Goal: Task Accomplishment & Management: Manage account settings

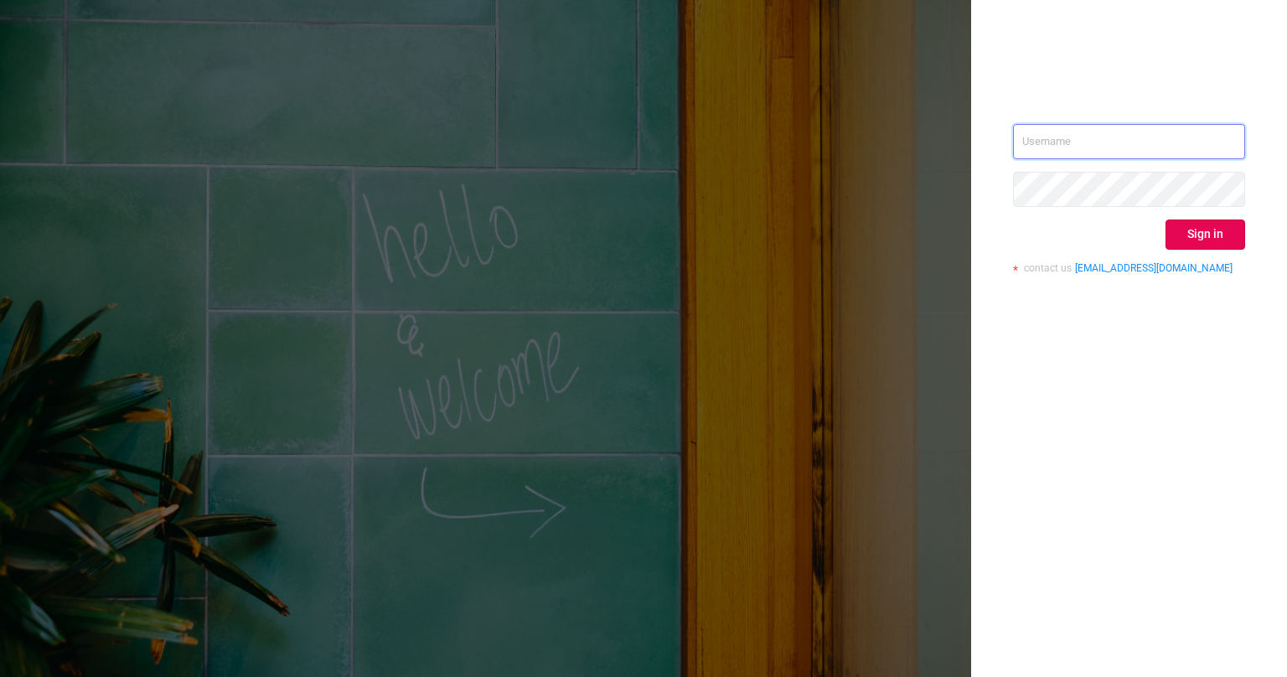
click at [1089, 127] on input "text" at bounding box center [1129, 141] width 232 height 35
type input "[EMAIL_ADDRESS][PERSON_NAME][DOMAIN_NAME]"
click at [1225, 240] on button "Sign in" at bounding box center [1206, 235] width 80 height 30
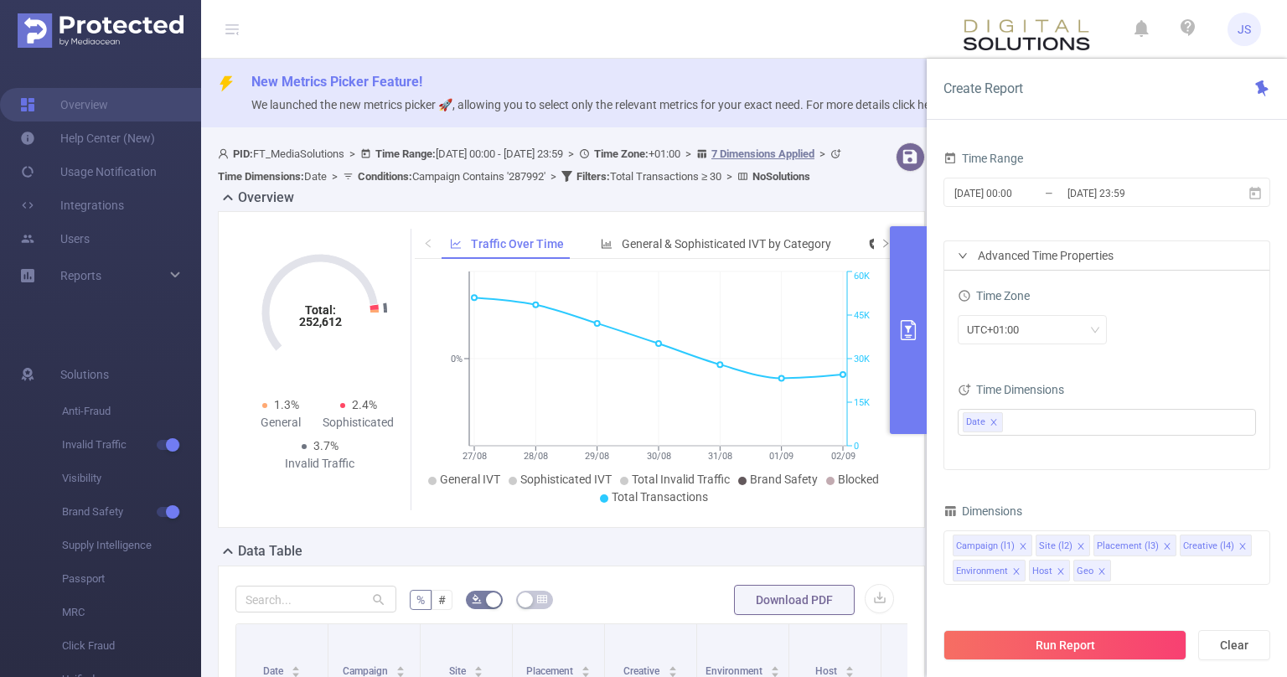
scroll to position [338, 0]
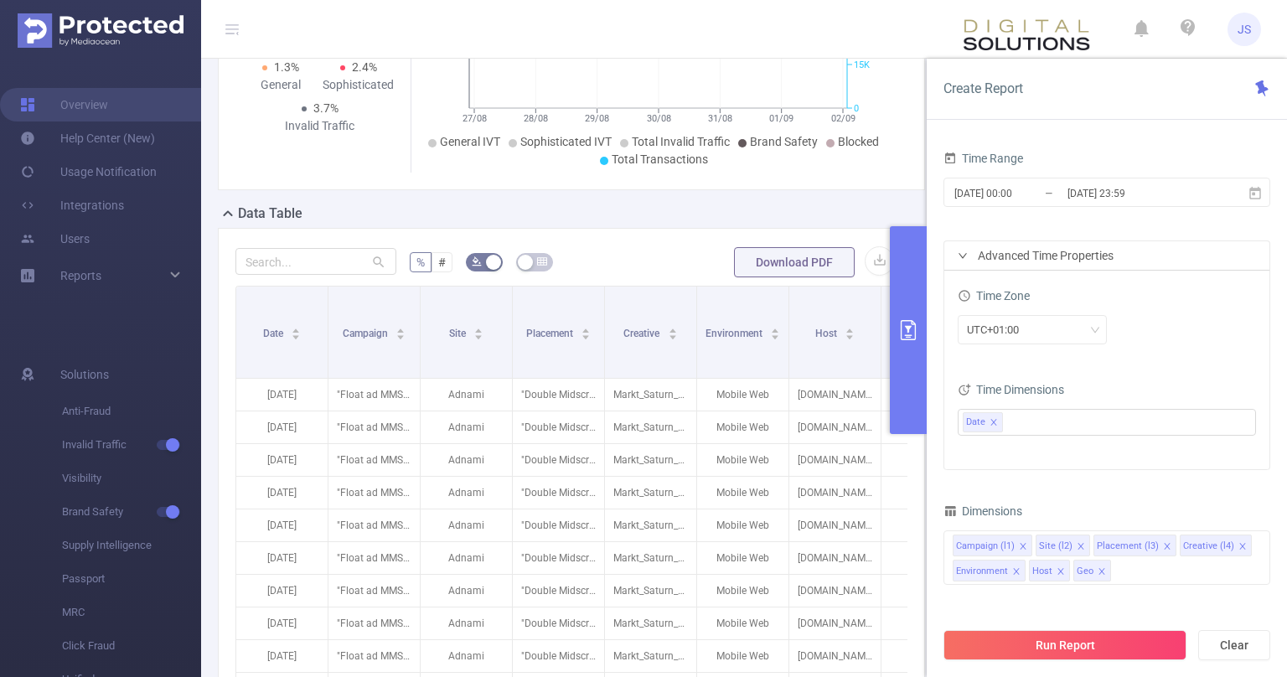
click at [1062, 250] on div "Advanced Time Properties" at bounding box center [1107, 255] width 325 height 28
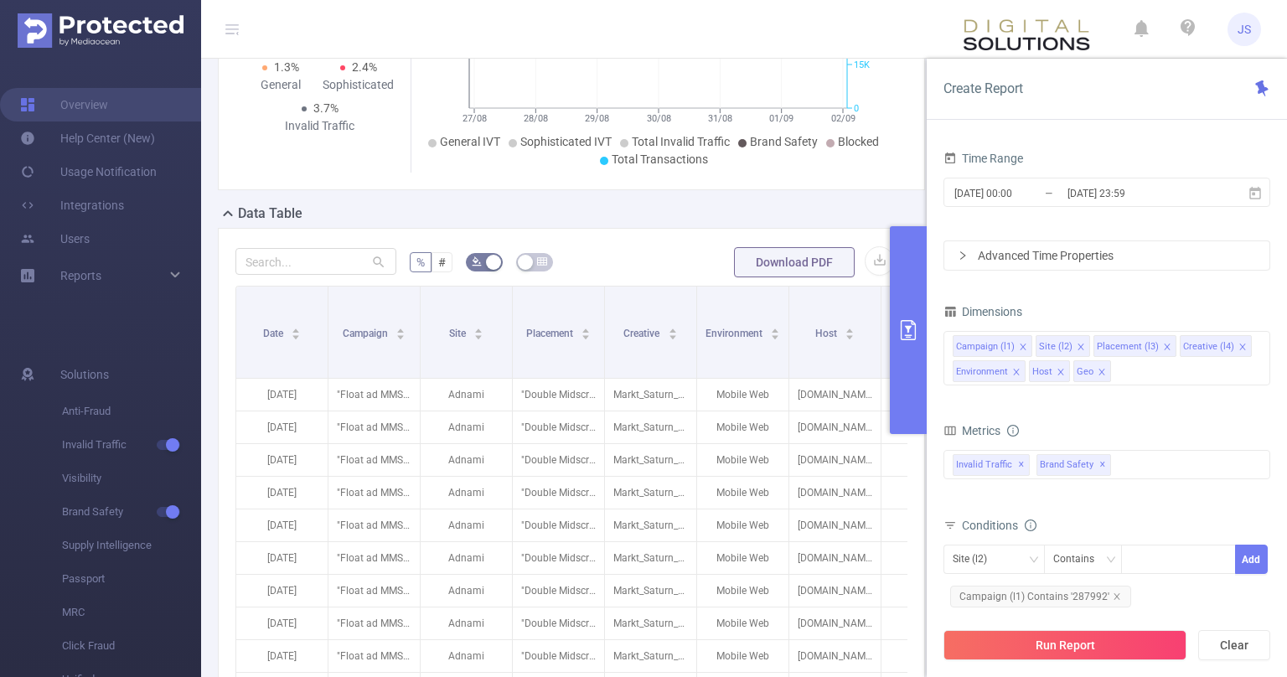
click at [1031, 257] on div "Advanced Time Properties" at bounding box center [1107, 255] width 325 height 28
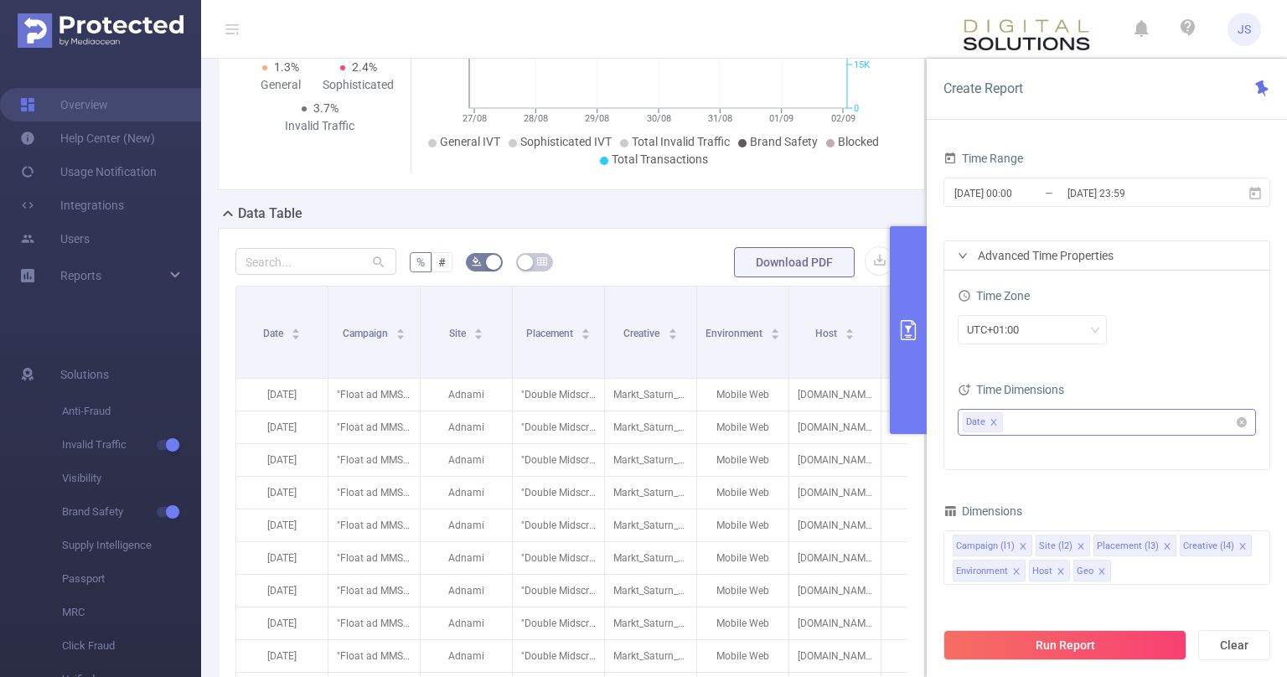
click at [996, 421] on icon "icon: close" at bounding box center [994, 422] width 8 height 8
click at [1017, 420] on ul at bounding box center [1101, 422] width 276 height 25
click at [998, 453] on span "Date (Example: [DATE] )" at bounding box center [1123, 453] width 253 height 23
click at [1135, 348] on div "UTC+01:00" at bounding box center [1107, 331] width 298 height 39
click at [1066, 258] on div "Advanced Time Properties" at bounding box center [1107, 255] width 325 height 28
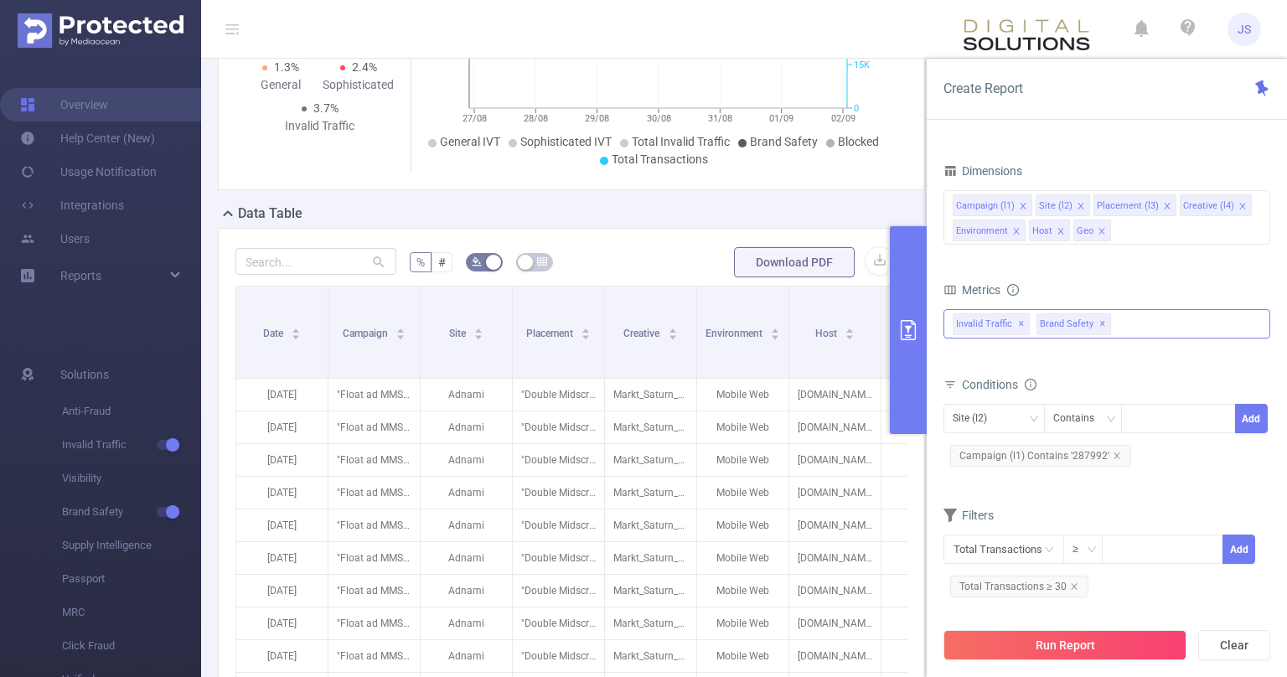
click at [1100, 323] on span "✕" at bounding box center [1103, 324] width 7 height 20
click at [1019, 322] on span "✕" at bounding box center [1021, 324] width 7 height 20
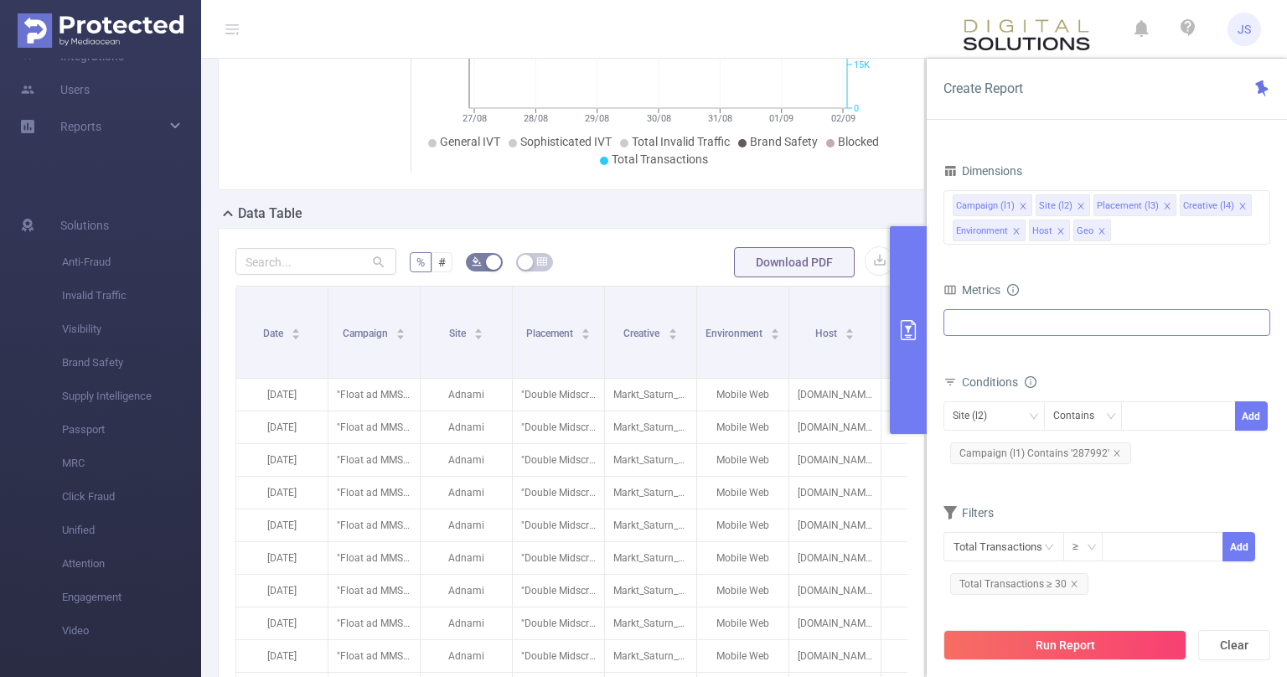
click at [1021, 326] on div at bounding box center [1107, 322] width 327 height 27
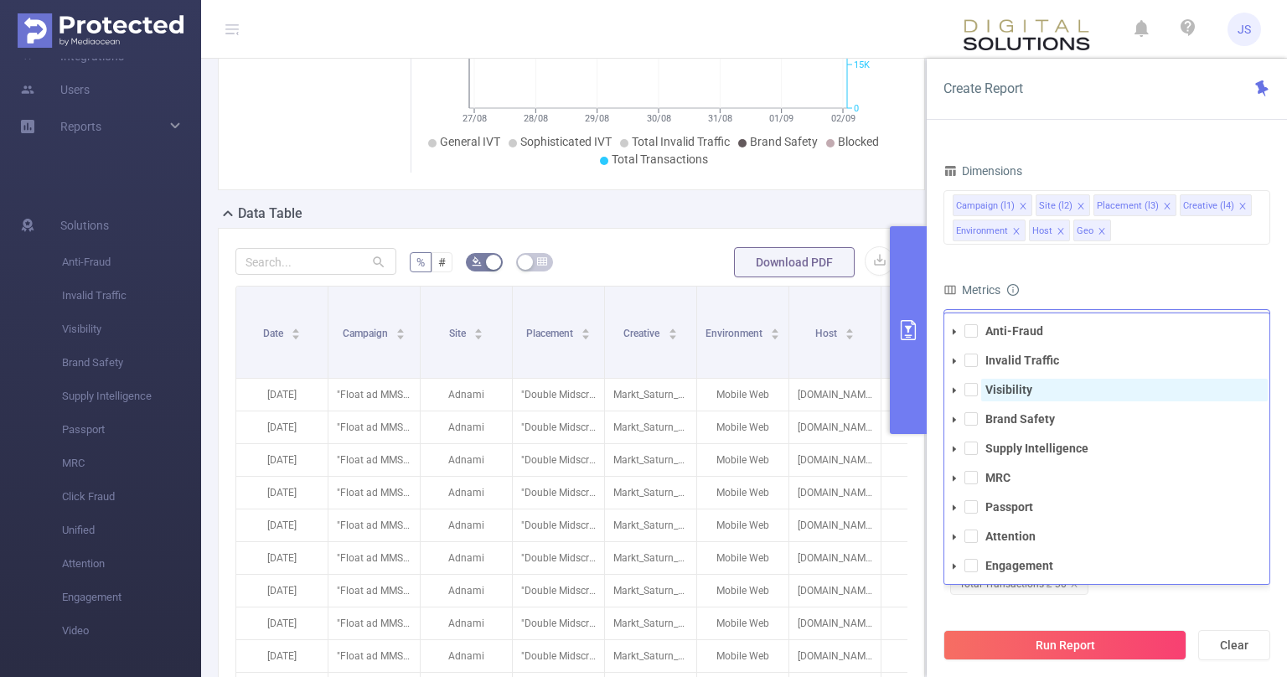
click at [997, 389] on strong "Visibility" at bounding box center [1009, 389] width 47 height 13
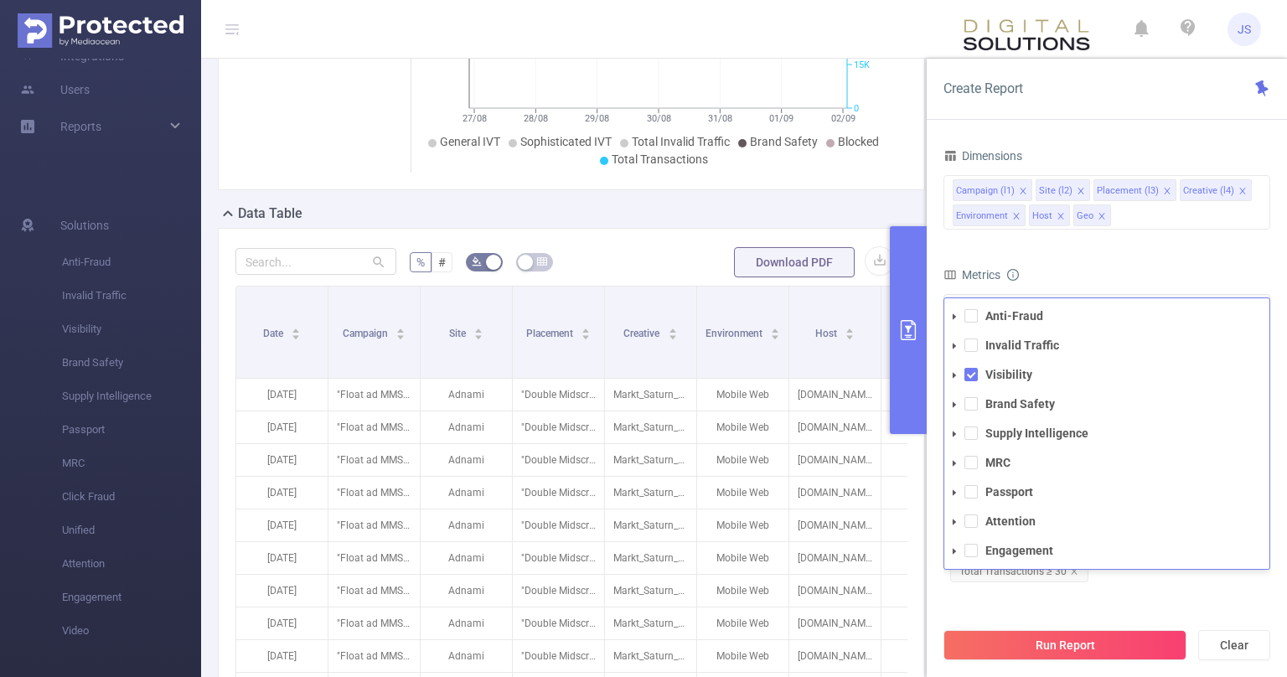
click at [1111, 598] on div "Time Range [DATE] 00:00 _ [DATE] 23:59 Advanced Time Properties Time Zone UTC+0…" at bounding box center [1107, 305] width 327 height 629
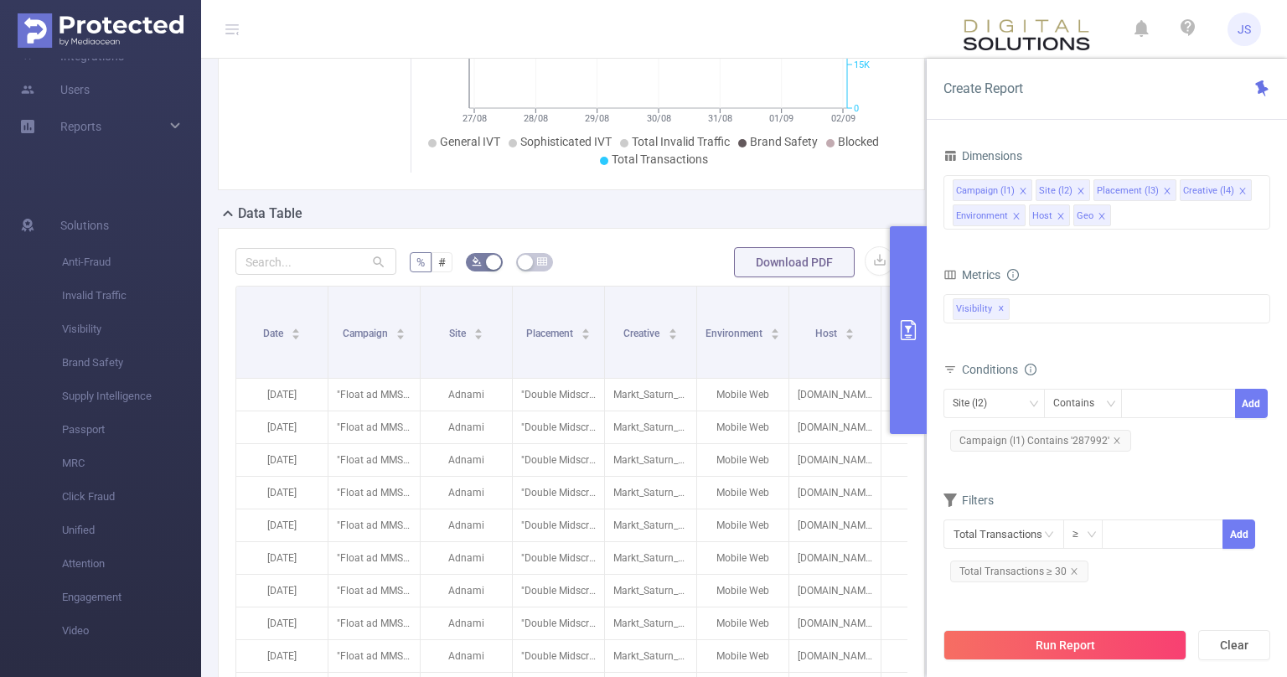
click at [1054, 486] on form "Dimensions Campaign (l1) Site (l2) Placement (l3) Creative (l4) Environment Hos…" at bounding box center [1107, 371] width 327 height 455
click at [1086, 651] on button "Run Report" at bounding box center [1065, 645] width 243 height 30
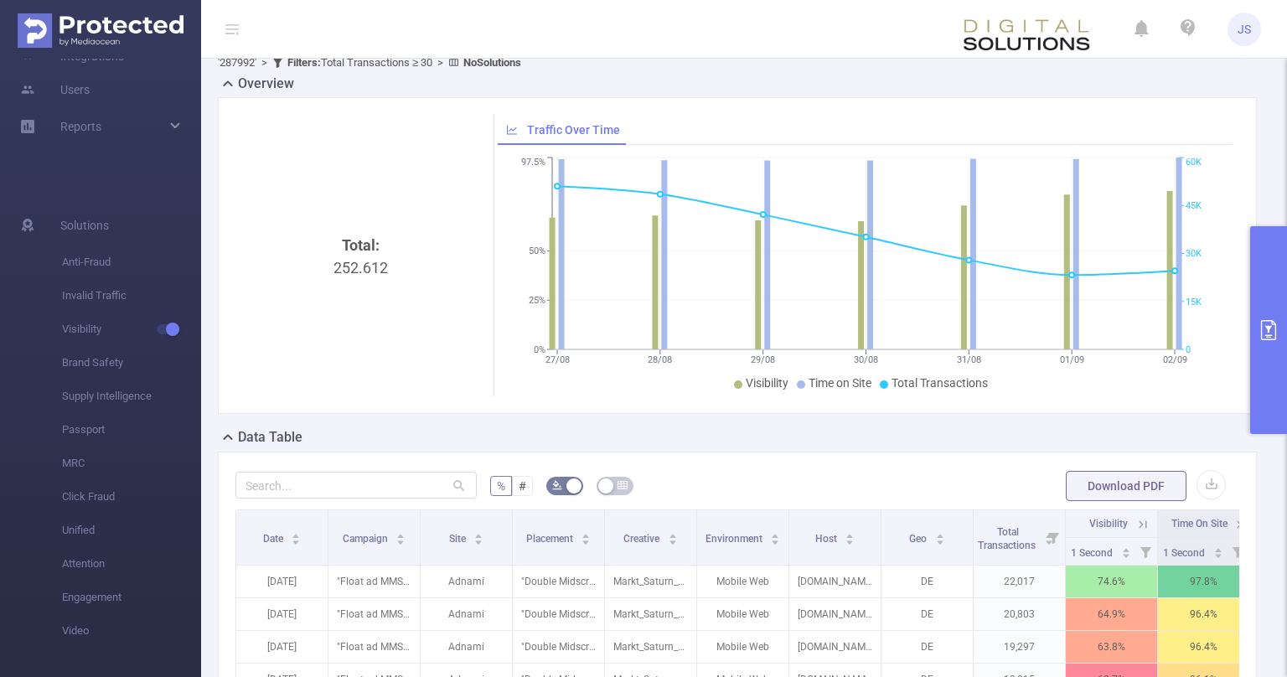
scroll to position [74, 0]
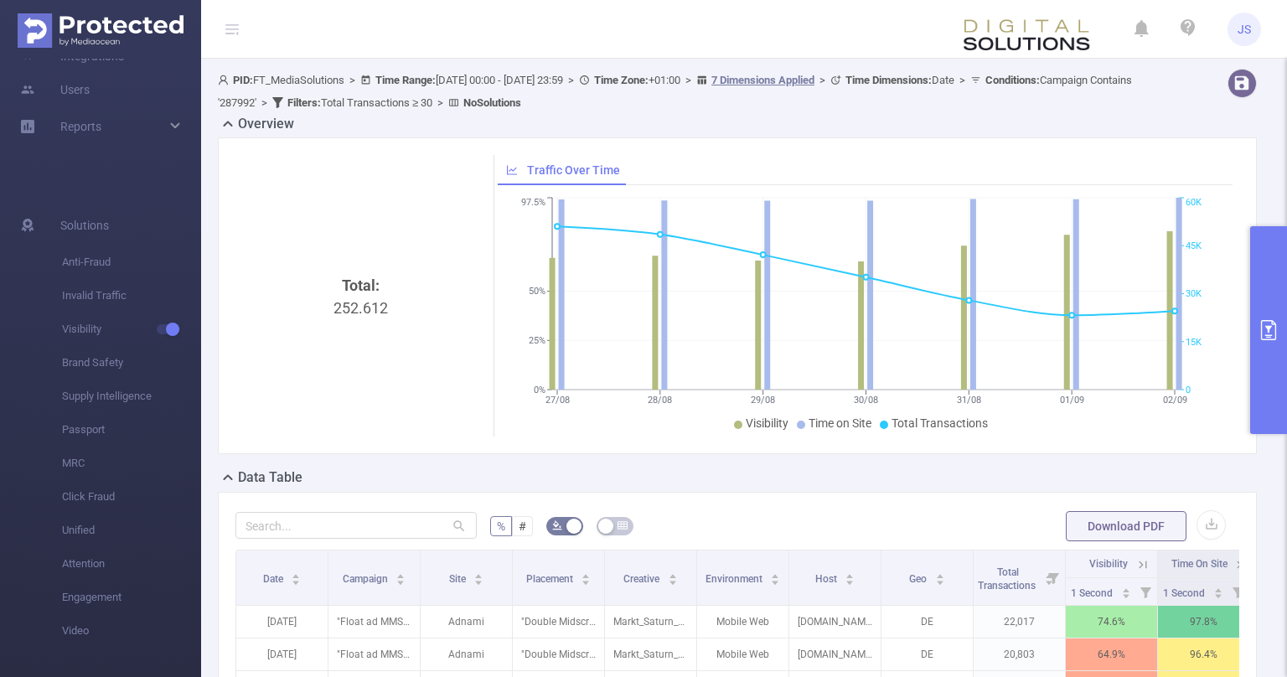
click at [1274, 359] on button "primary" at bounding box center [1269, 330] width 37 height 208
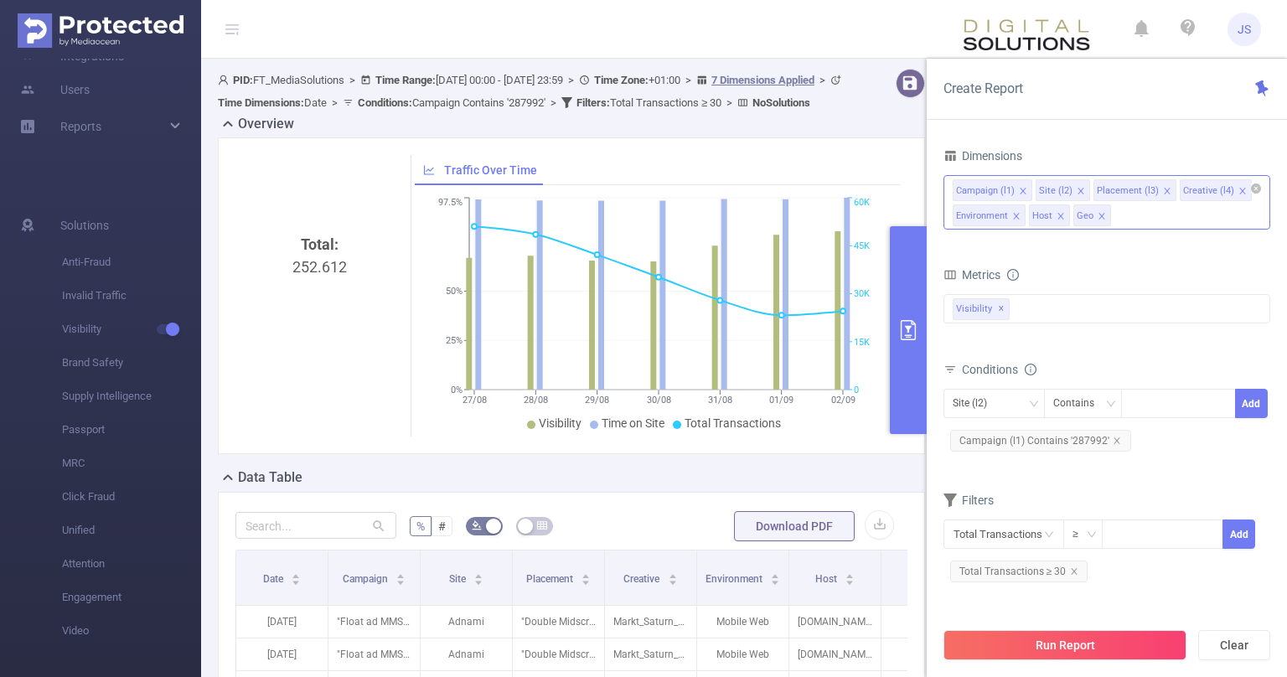
click at [1102, 215] on icon "icon: close" at bounding box center [1102, 216] width 8 height 8
click at [1013, 215] on icon "icon: close" at bounding box center [1016, 216] width 8 height 8
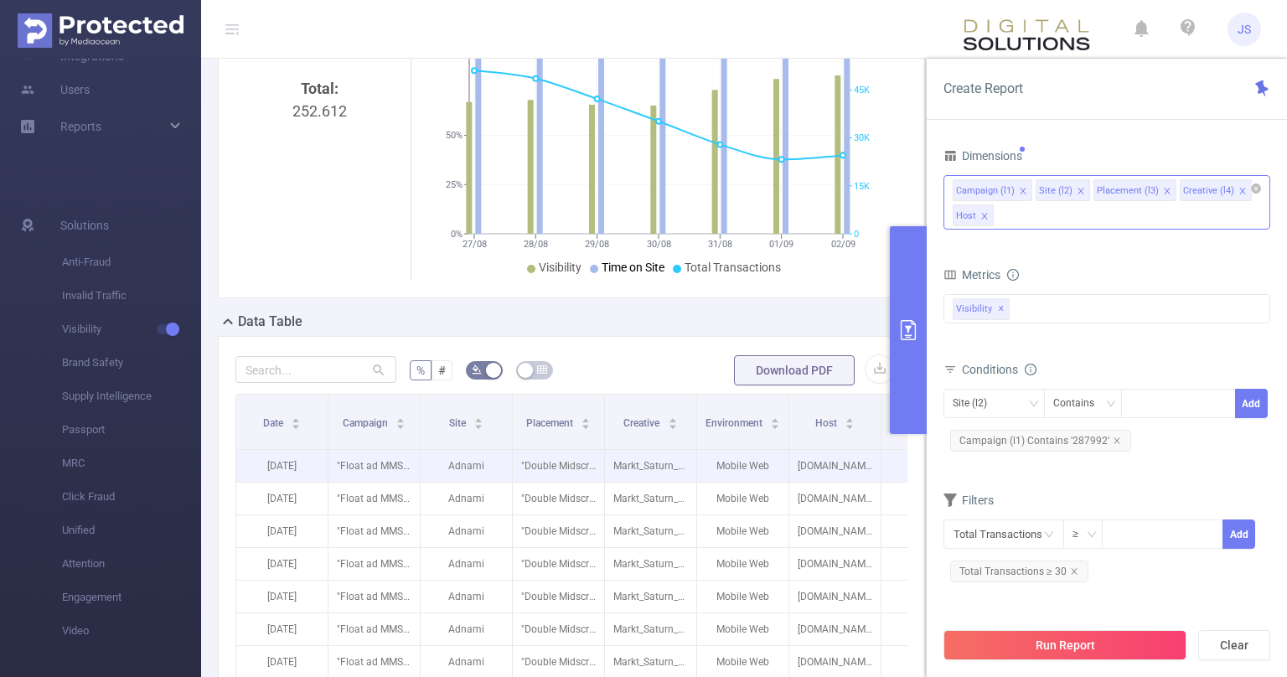
scroll to position [243, 0]
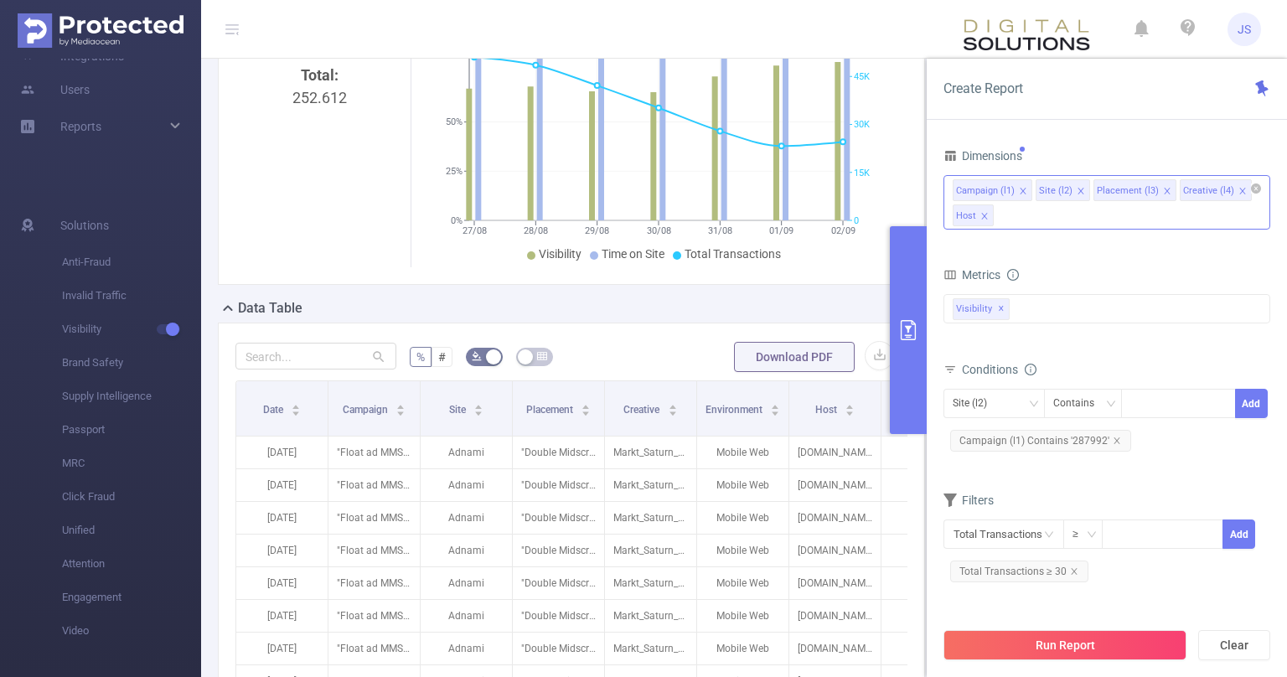
click at [1239, 189] on icon "icon: close" at bounding box center [1243, 191] width 8 height 8
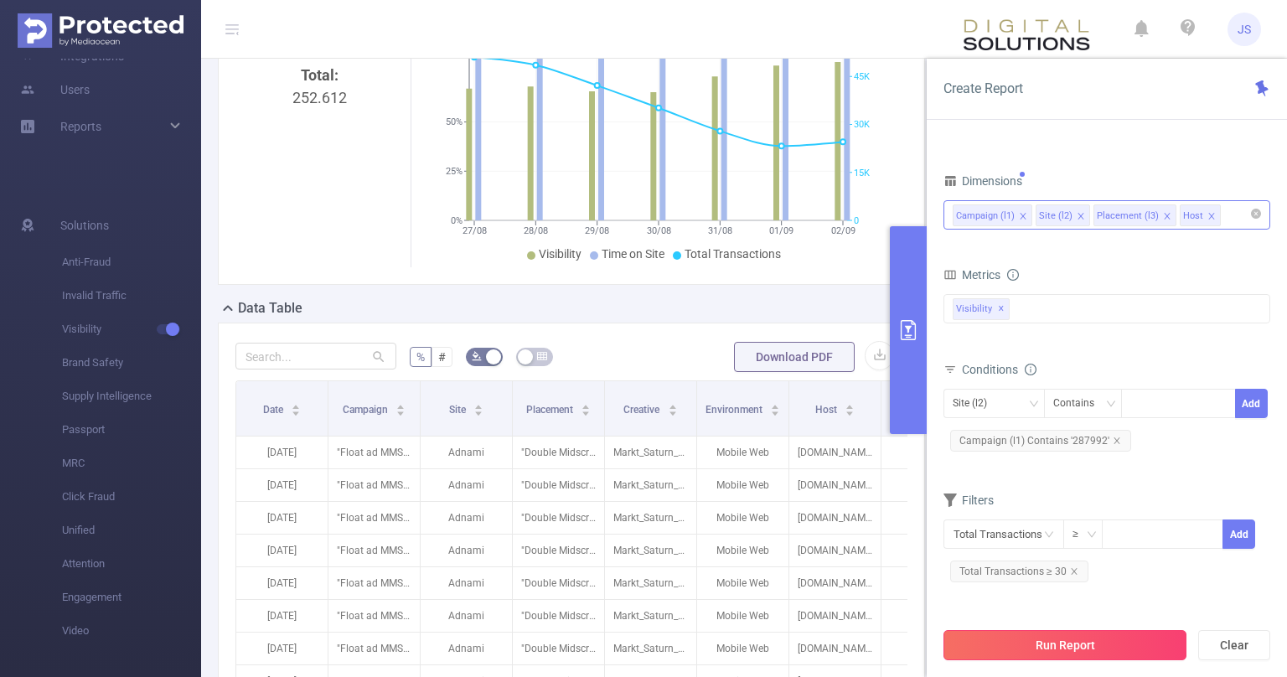
click at [1081, 642] on button "Run Report" at bounding box center [1065, 645] width 243 height 30
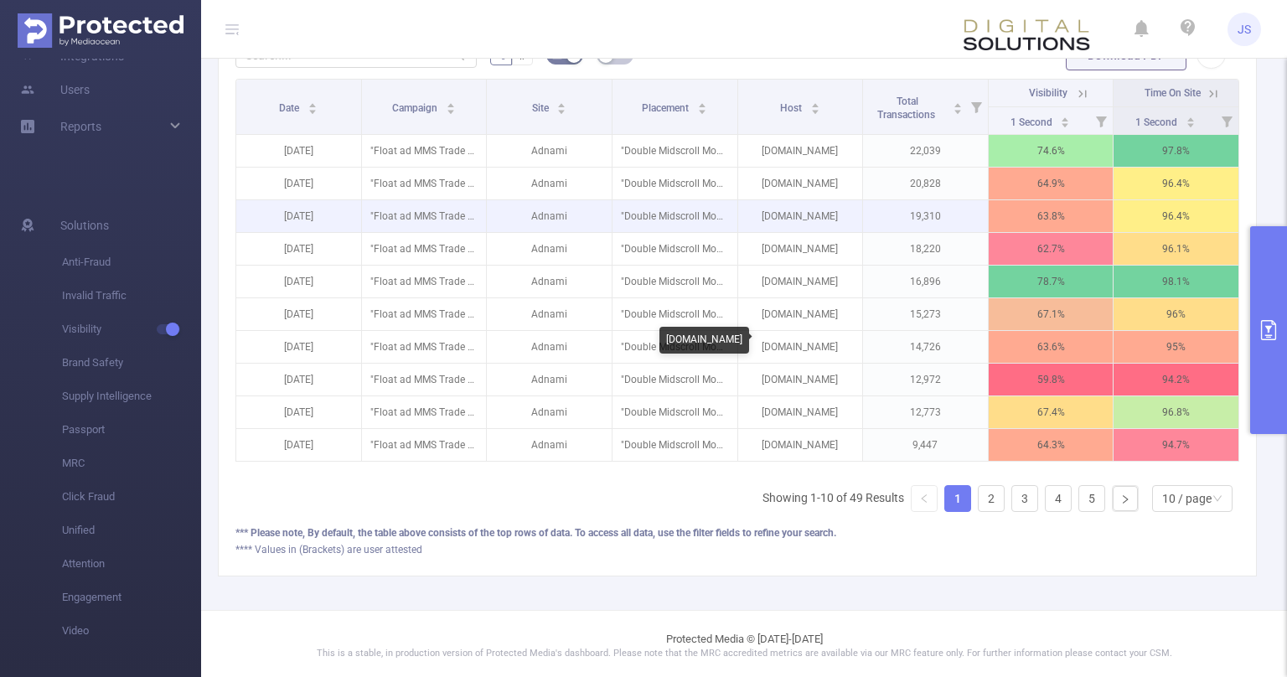
scroll to position [206, 0]
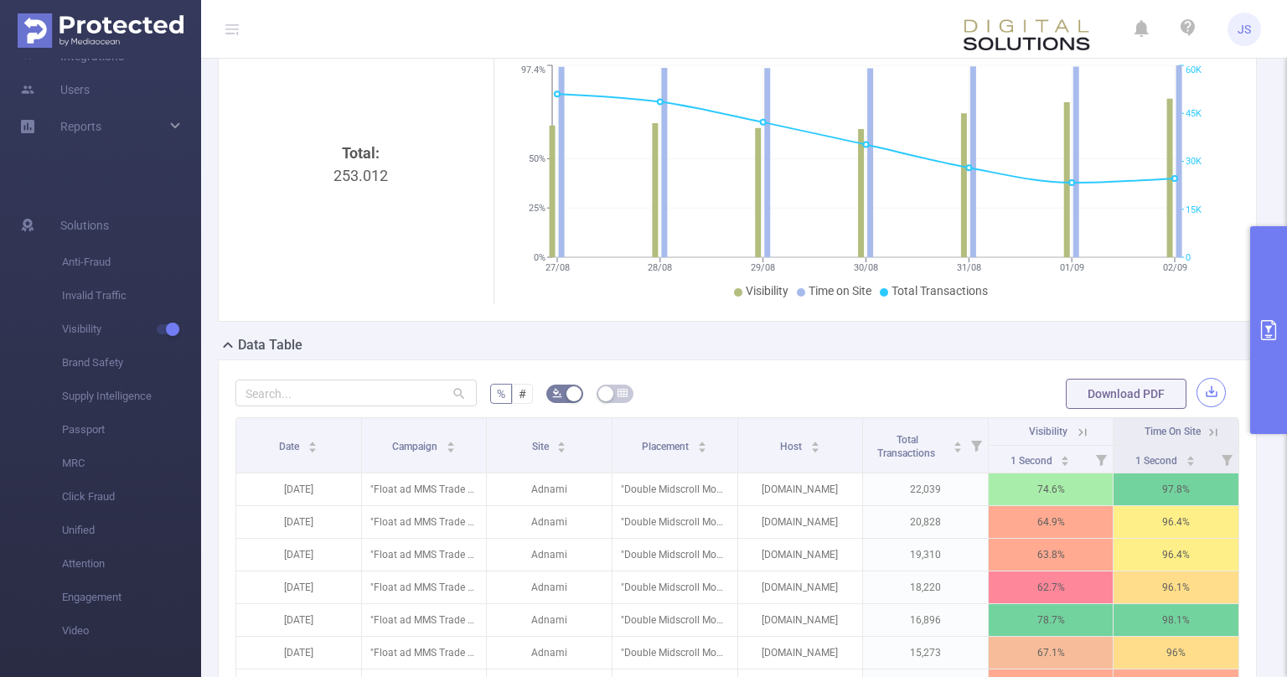
click at [1213, 390] on button "button" at bounding box center [1211, 392] width 29 height 29
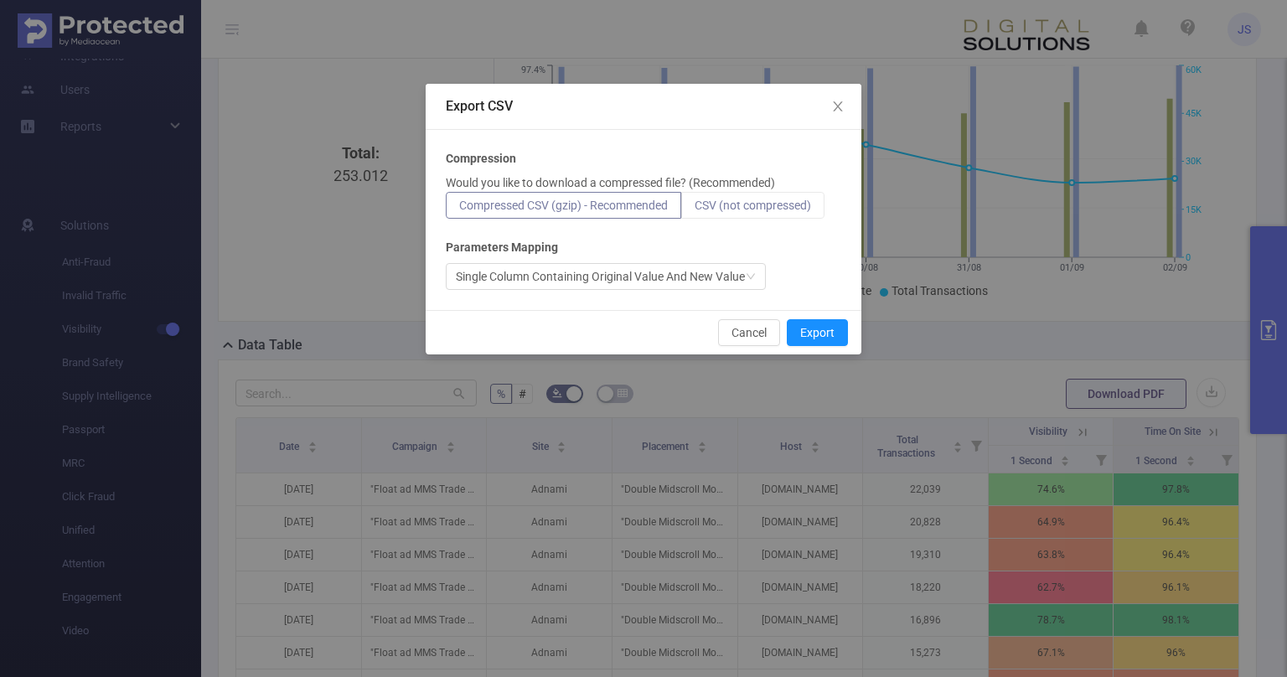
click at [722, 208] on span "CSV (not compressed)" at bounding box center [753, 205] width 117 height 13
click at [695, 210] on input "CSV (not compressed)" at bounding box center [695, 210] width 0 height 0
radio input "true"
radio input "false"
click at [742, 281] on div "Single Column Containing Original Value And New Value" at bounding box center [600, 276] width 289 height 25
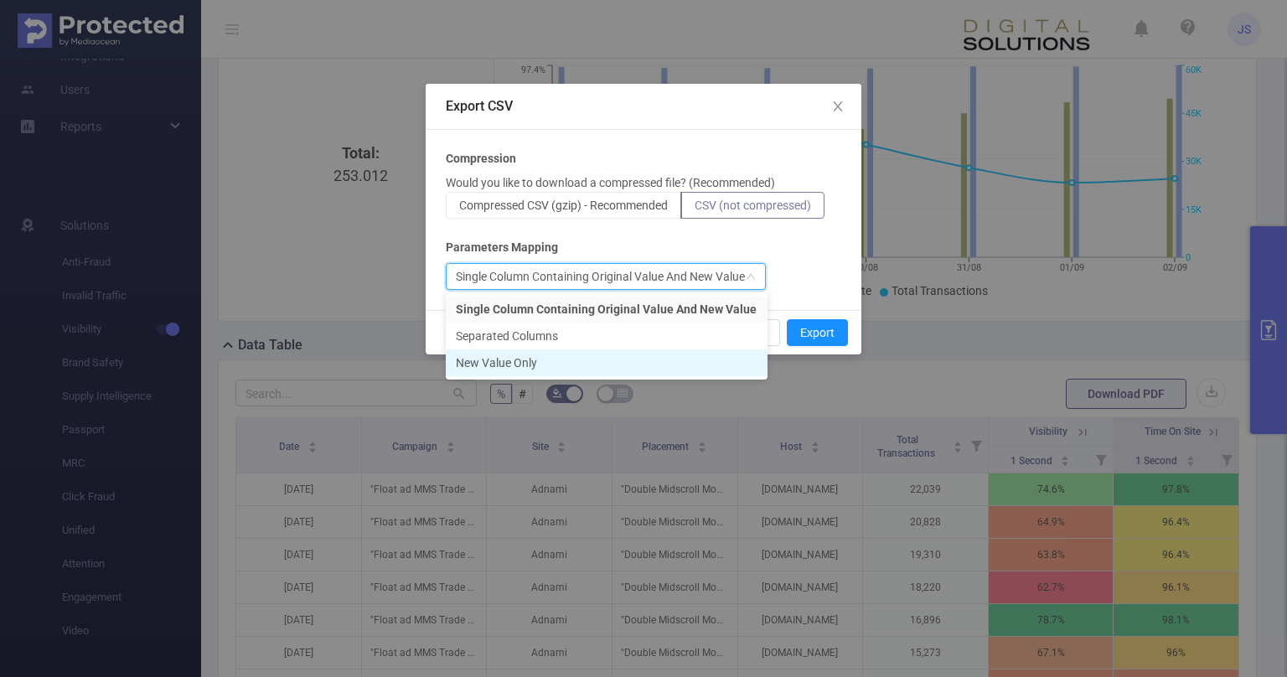
click at [517, 360] on li "New Value Only" at bounding box center [607, 363] width 322 height 27
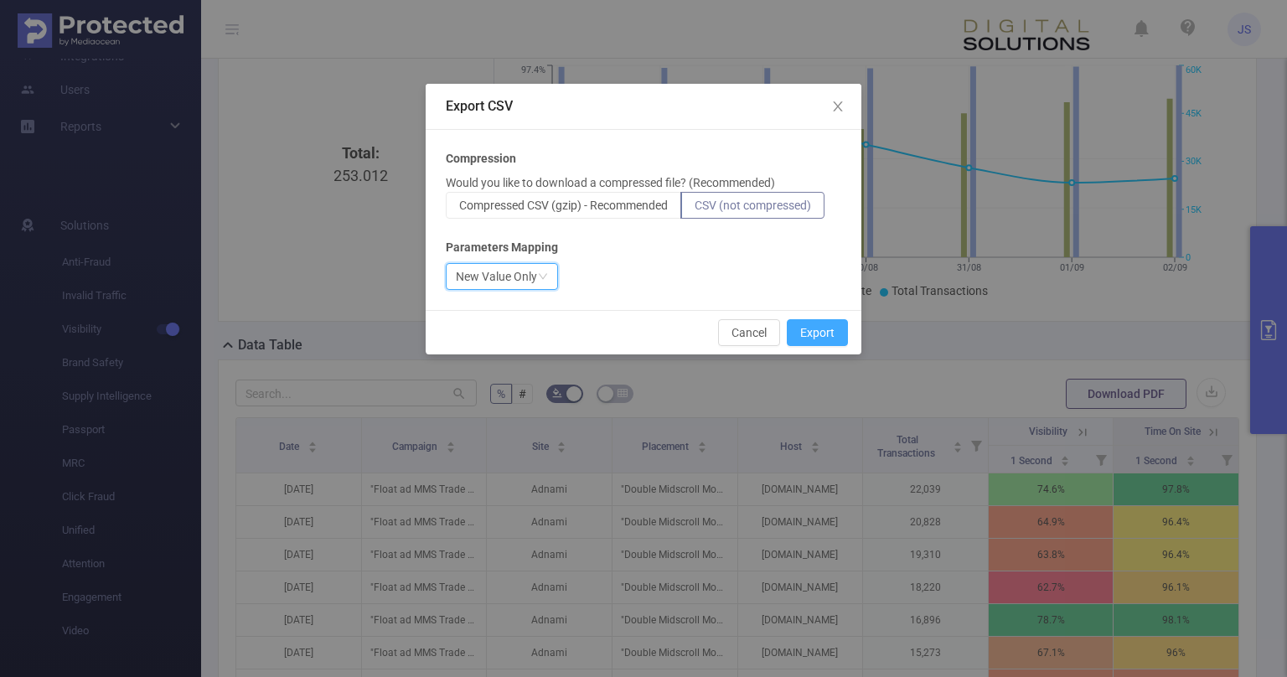
click at [839, 326] on button "Export" at bounding box center [817, 332] width 61 height 27
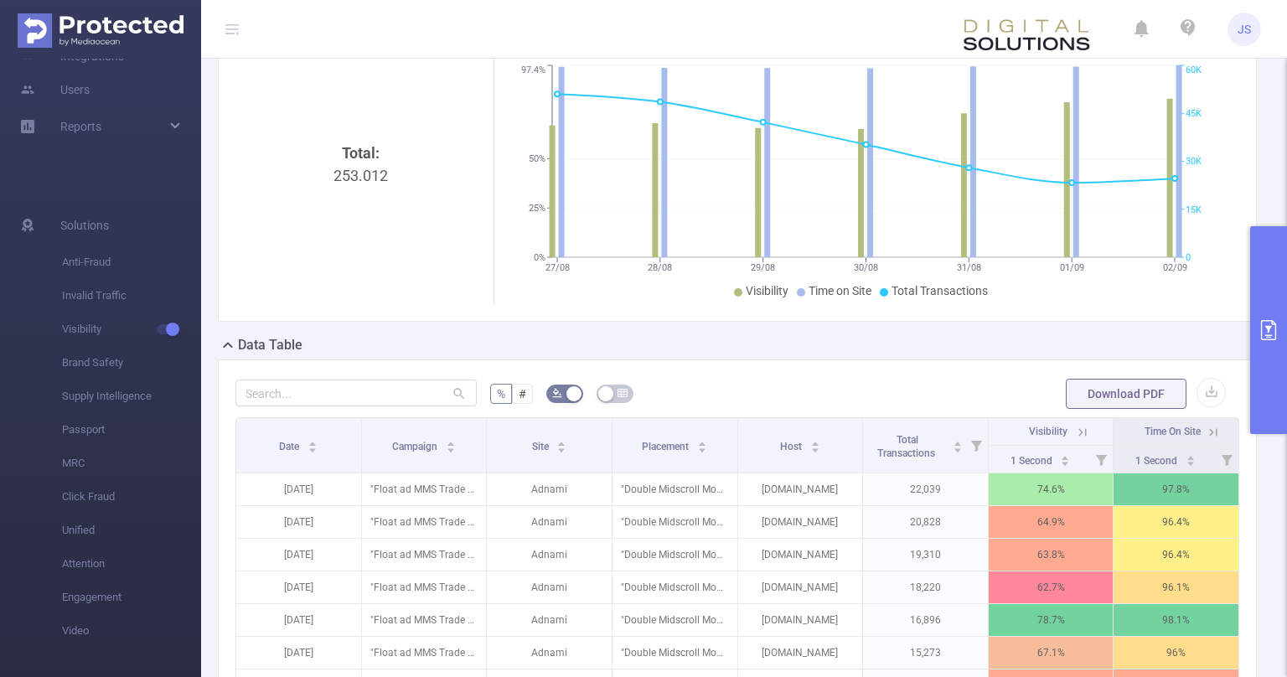
click at [1212, 299] on icon "27/08 28/08 29/08 30/08 31/08 01/09 02/09 0% 25% 50% 97.4% 0 15K 30K 45K 60K" at bounding box center [866, 182] width 736 height 243
click at [1269, 329] on icon "primary" at bounding box center [1268, 330] width 15 height 20
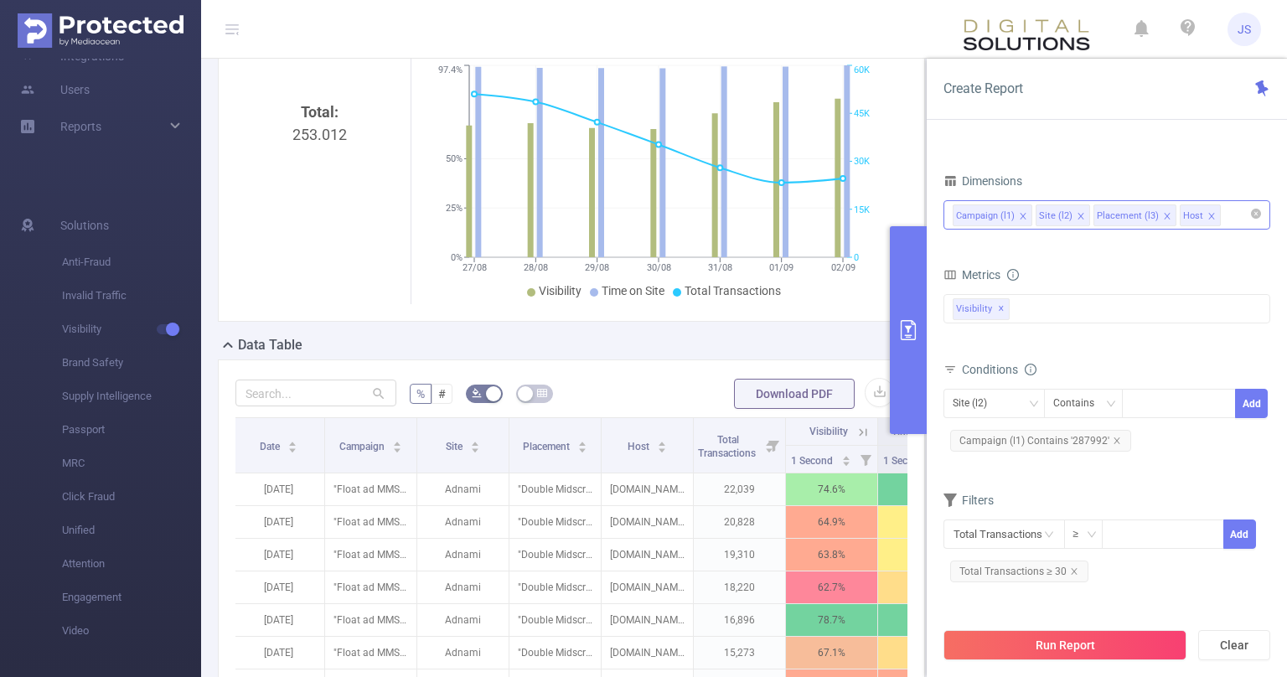
click at [1101, 475] on form "Dimensions Campaign (l1) Site (l2) Placement (l3) Host Metrics Total General IV…" at bounding box center [1107, 384] width 327 height 430
click at [1172, 469] on form "Dimensions Campaign (l1) Site (l2) Placement (l3) Host Metrics Total General IV…" at bounding box center [1107, 384] width 327 height 430
click at [1165, 404] on div at bounding box center [1179, 404] width 96 height 28
type input "Adnami"
click at [1247, 402] on button "Add" at bounding box center [1251, 403] width 33 height 29
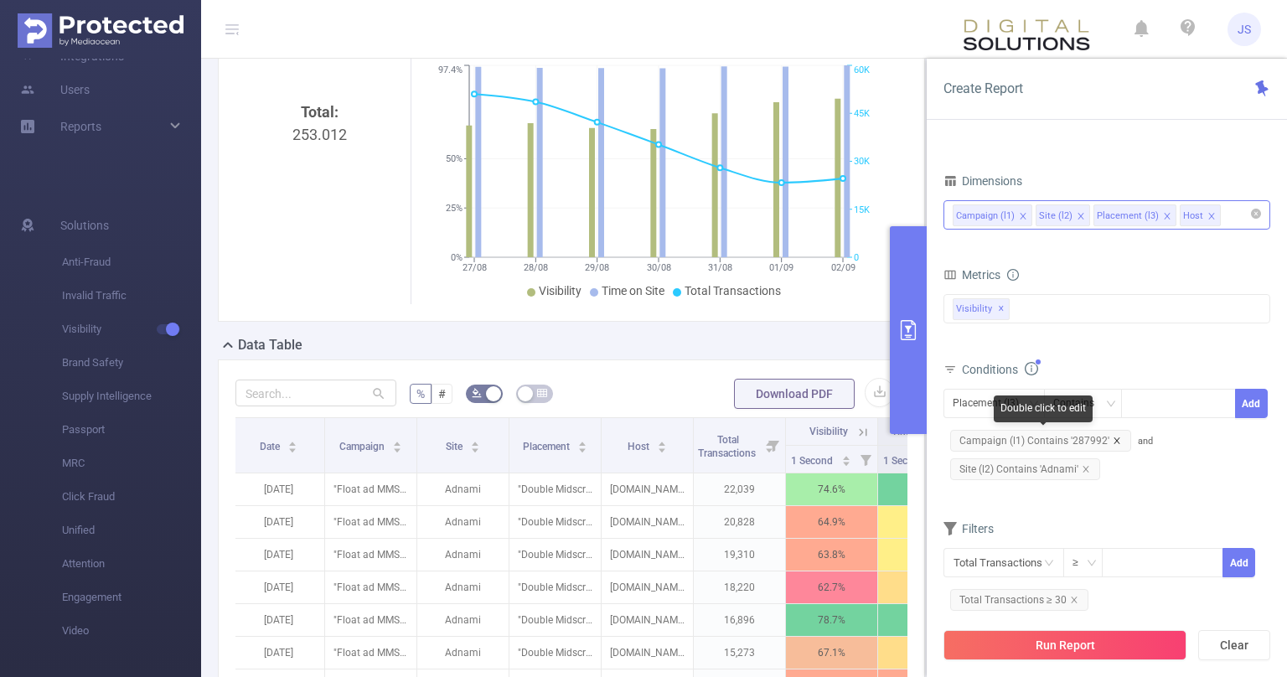
click at [1113, 438] on icon "icon: close" at bounding box center [1117, 441] width 8 height 8
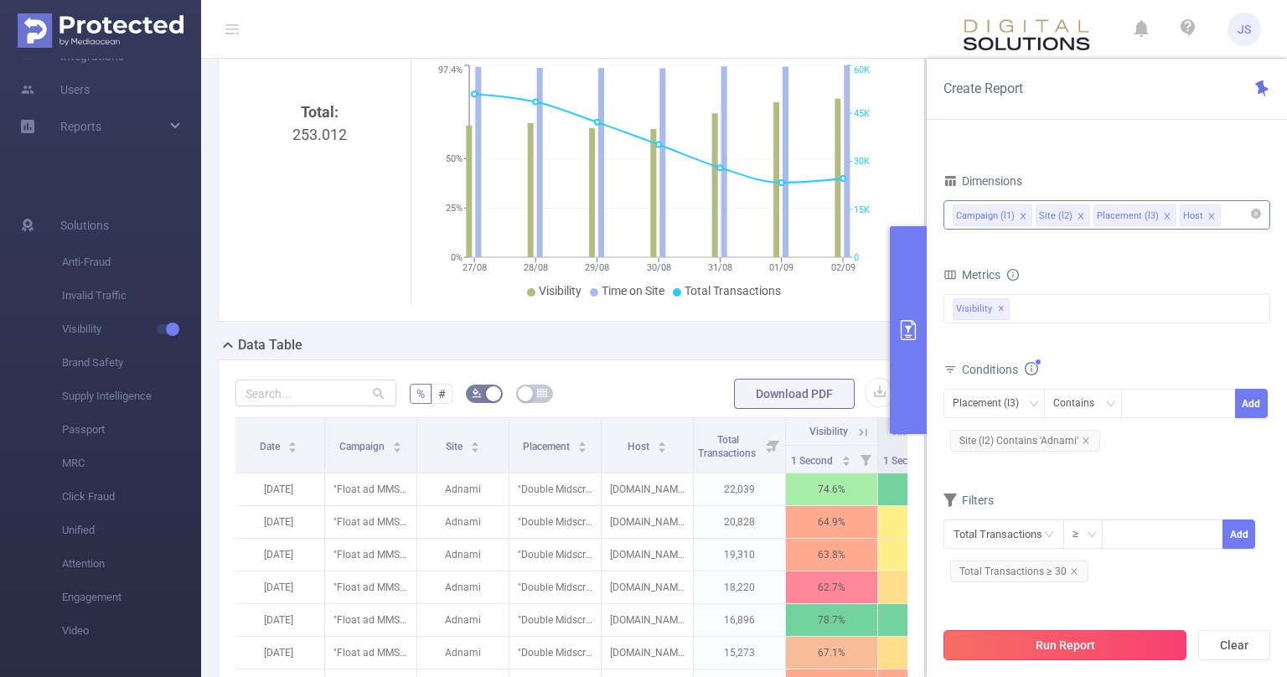
click at [1080, 640] on button "Run Report" at bounding box center [1065, 645] width 243 height 30
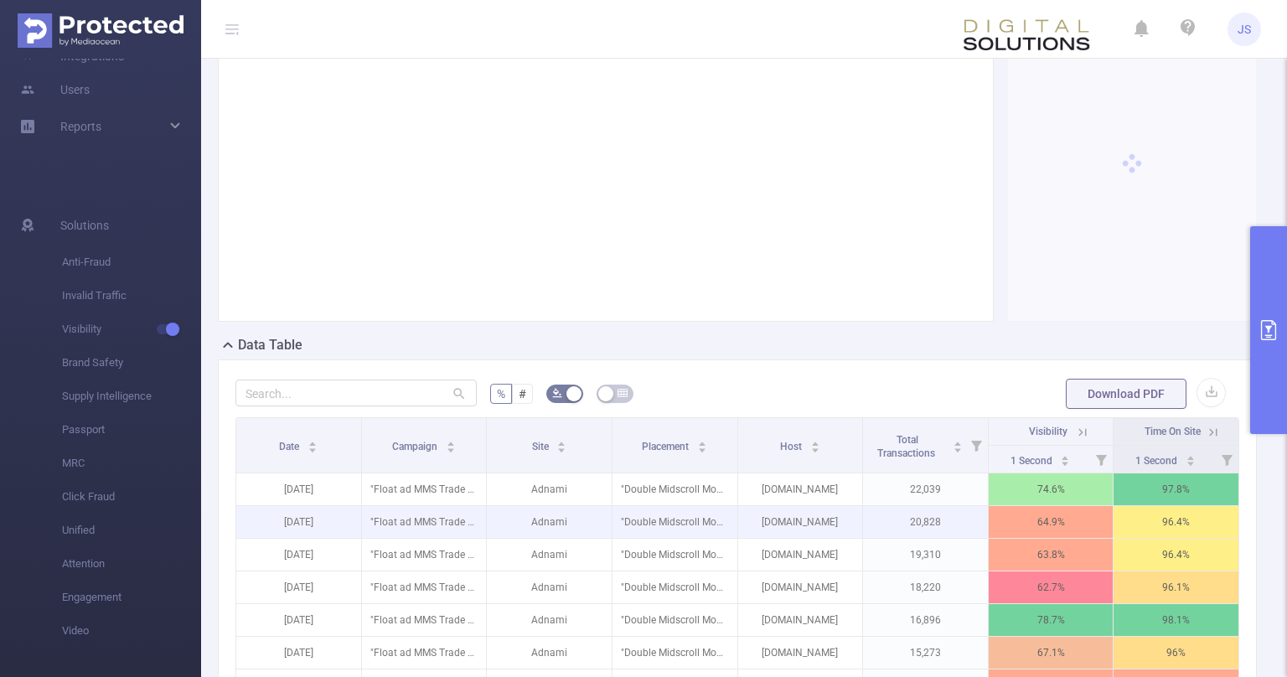
scroll to position [0, 3]
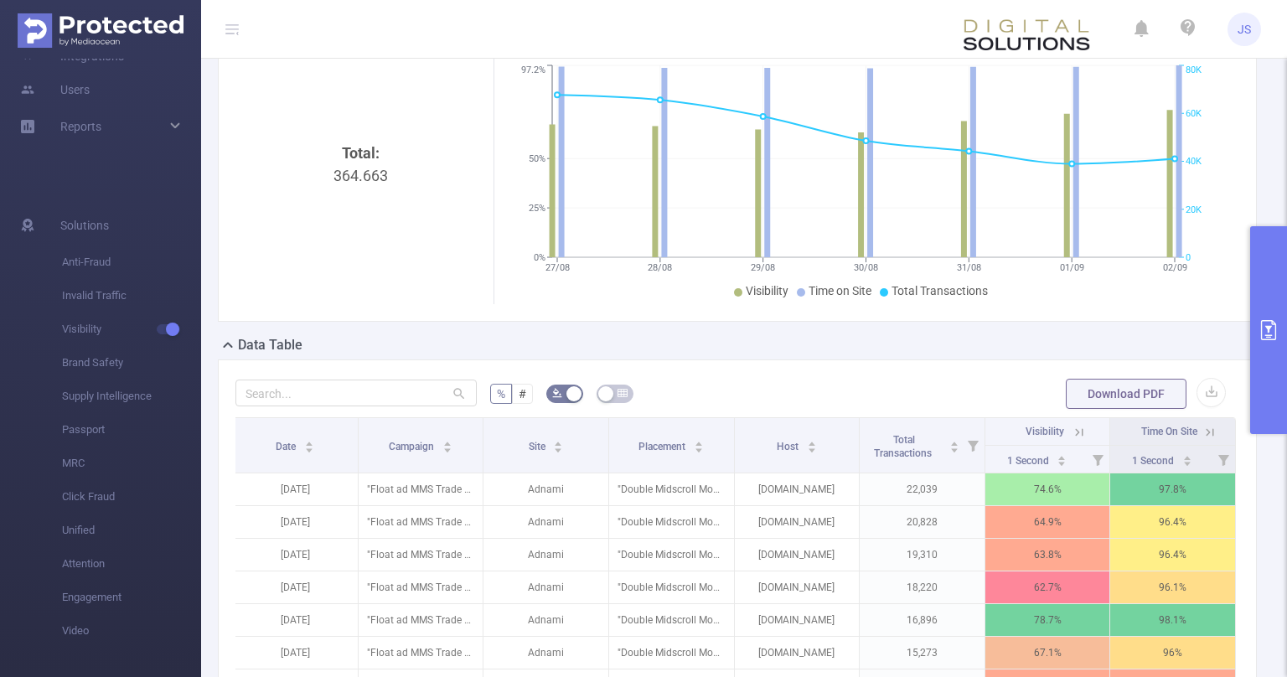
click at [1079, 427] on icon at bounding box center [1079, 432] width 15 height 15
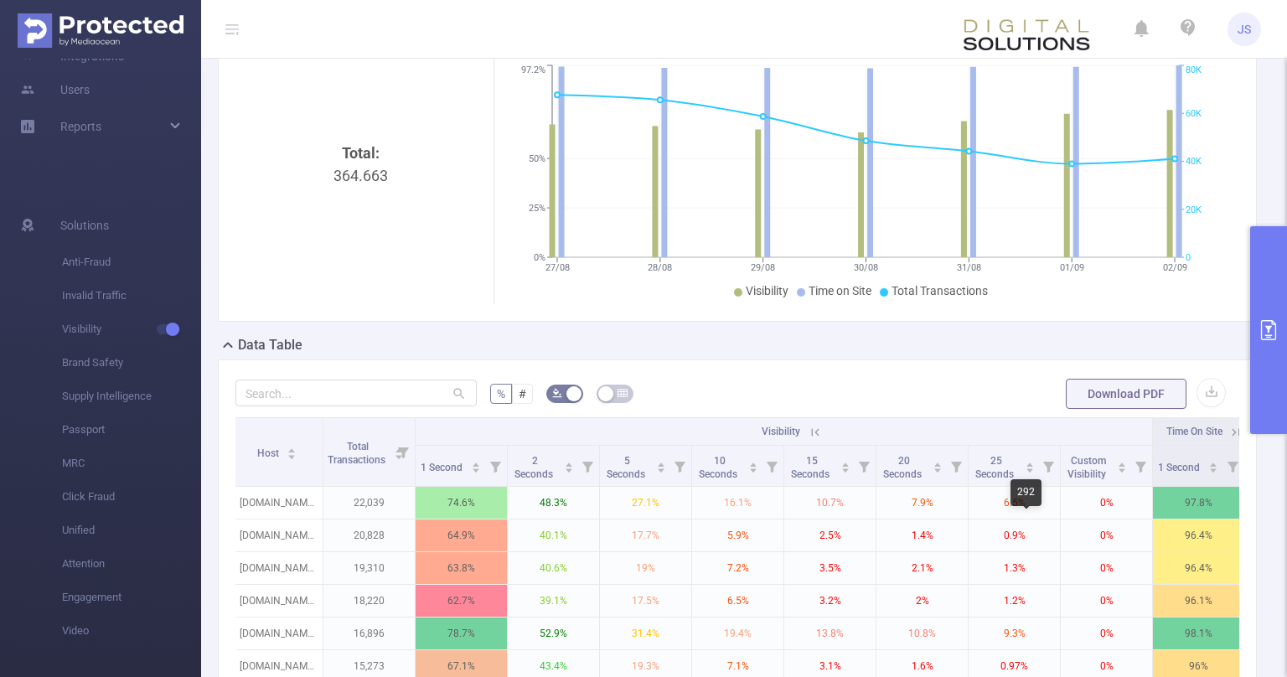
scroll to position [0, 383]
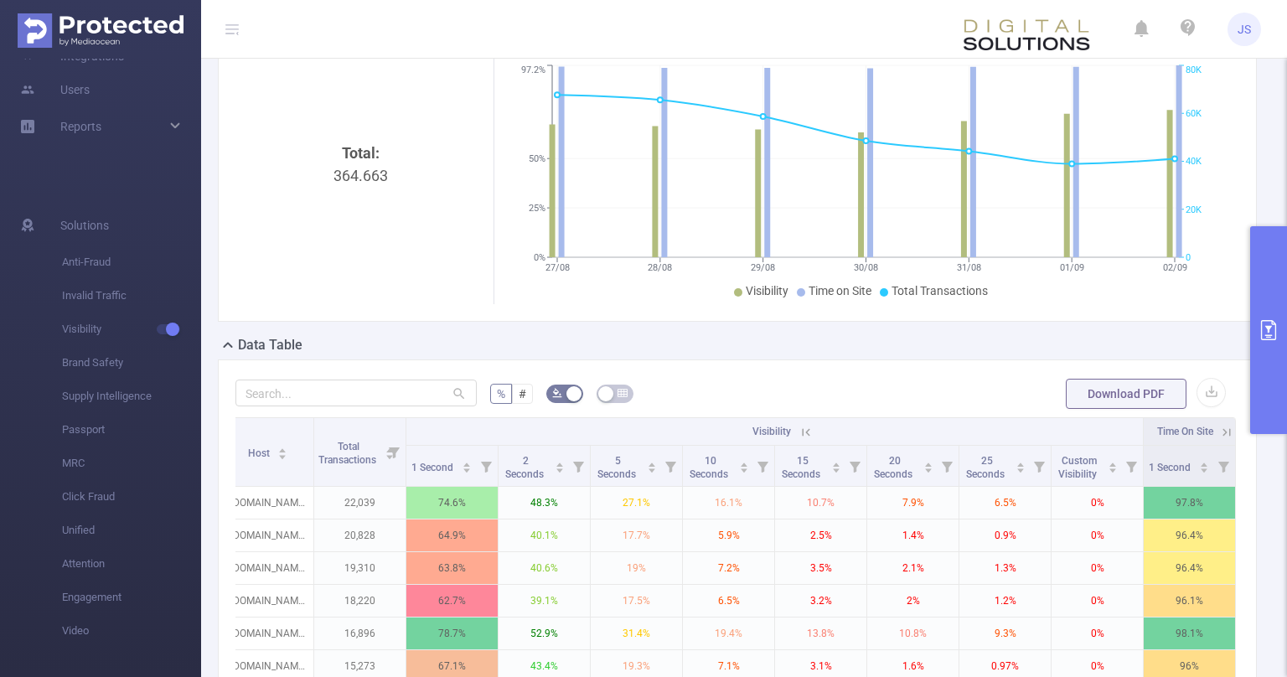
click at [806, 426] on icon at bounding box center [806, 432] width 15 height 15
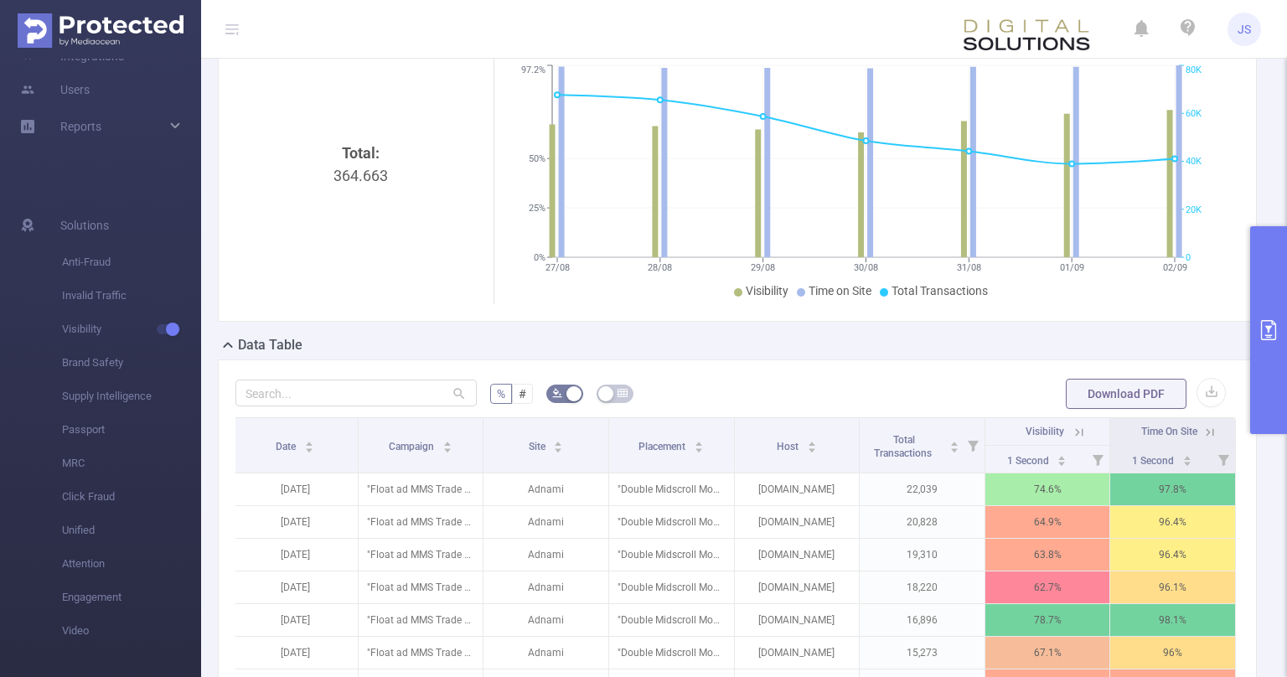
scroll to position [0, 3]
click at [1152, 388] on button "Download PDF" at bounding box center [1126, 394] width 121 height 30
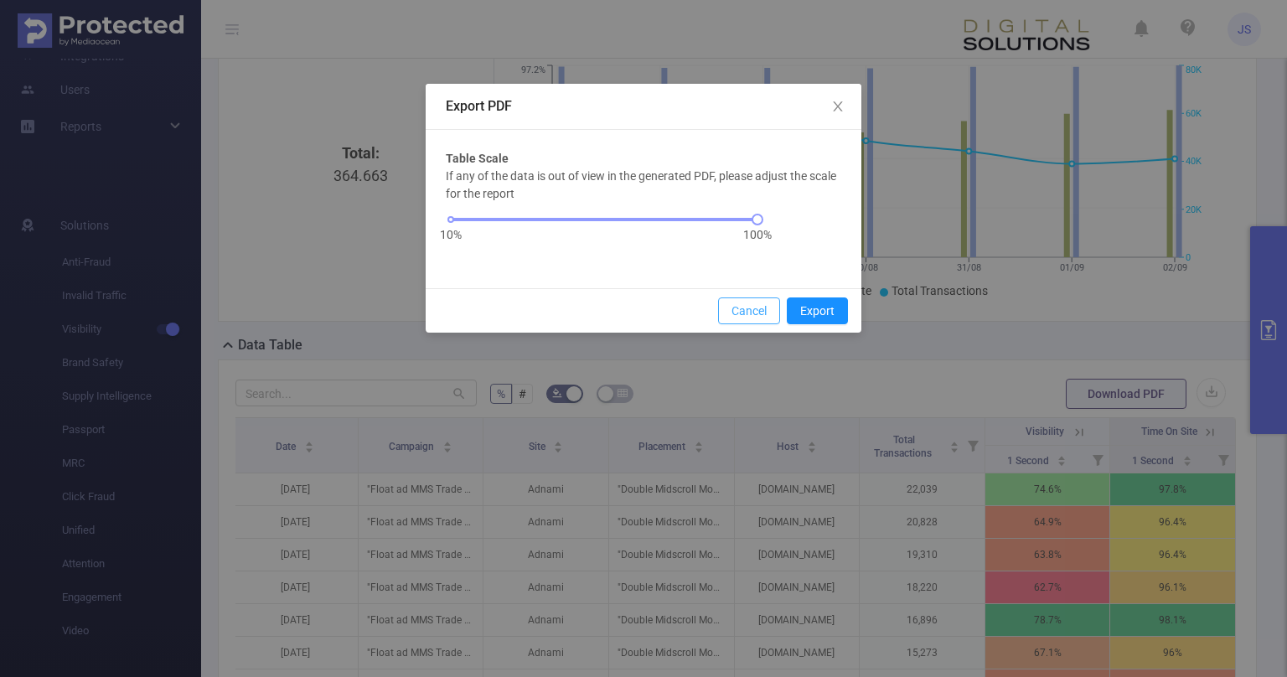
click at [759, 311] on button "Cancel" at bounding box center [749, 311] width 62 height 27
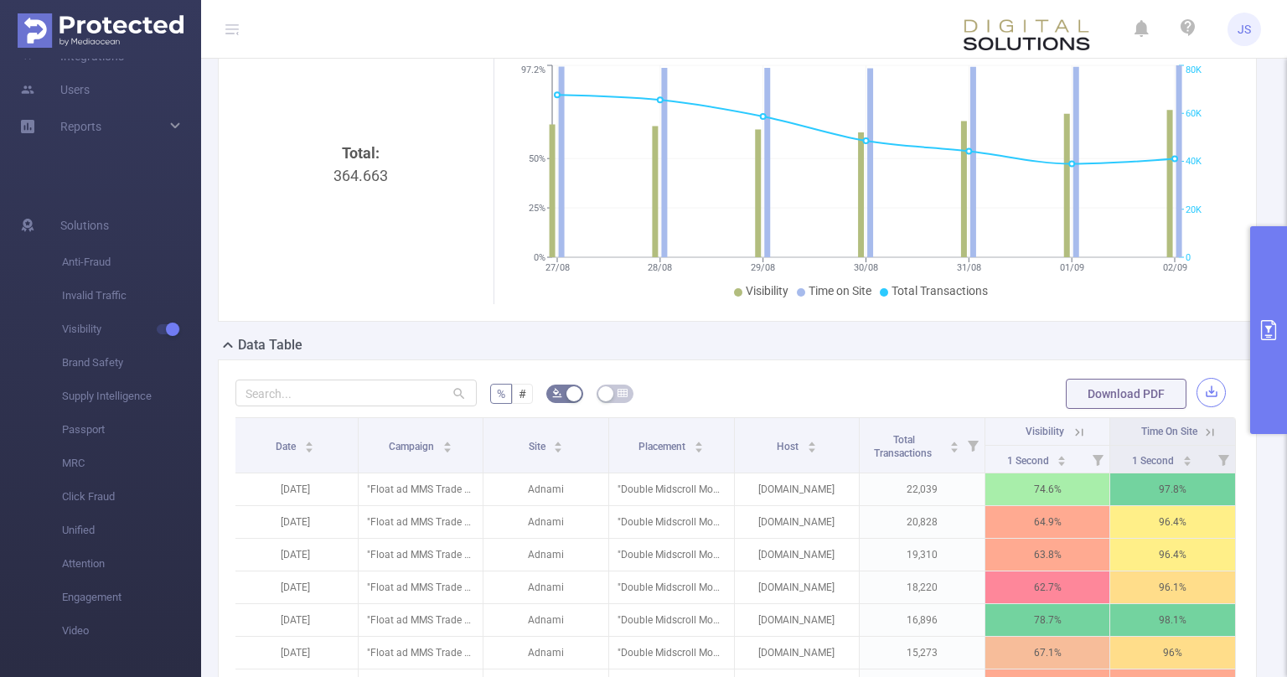
click at [1220, 389] on button "button" at bounding box center [1211, 392] width 29 height 29
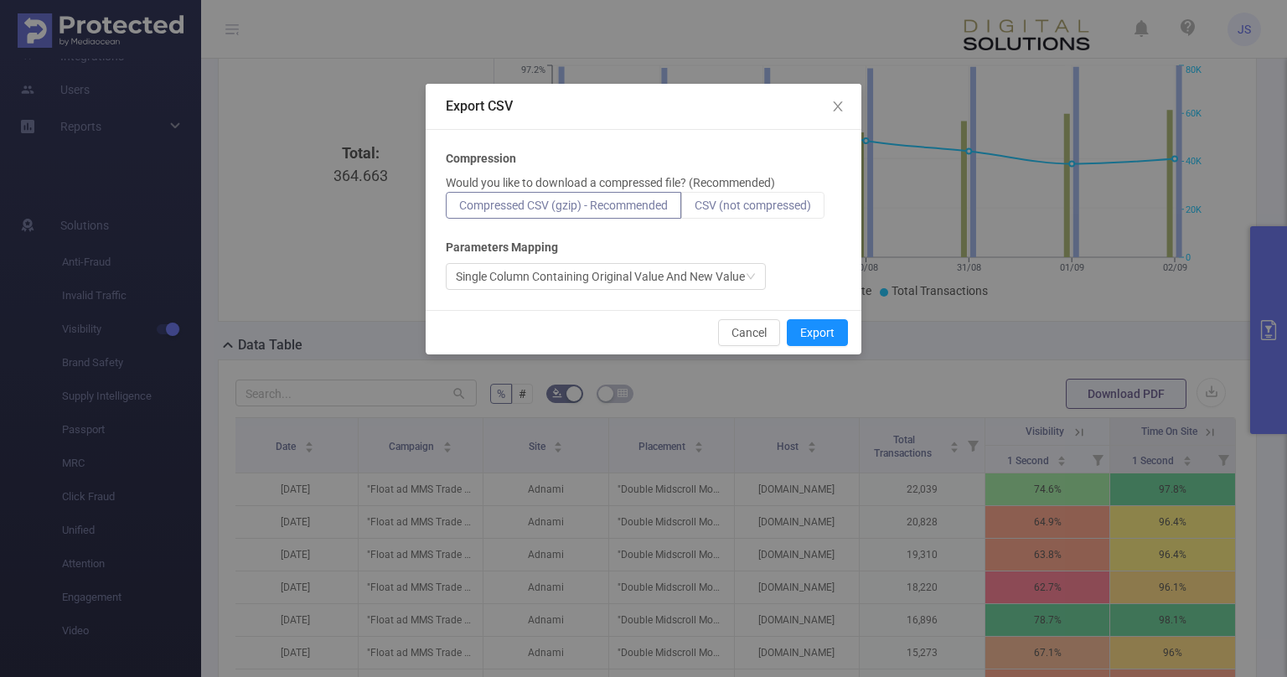
click at [717, 210] on span "CSV (not compressed)" at bounding box center [753, 205] width 117 height 13
click at [695, 210] on input "CSV (not compressed)" at bounding box center [695, 210] width 0 height 0
radio input "true"
radio input "false"
click at [818, 331] on button "Export" at bounding box center [817, 332] width 61 height 27
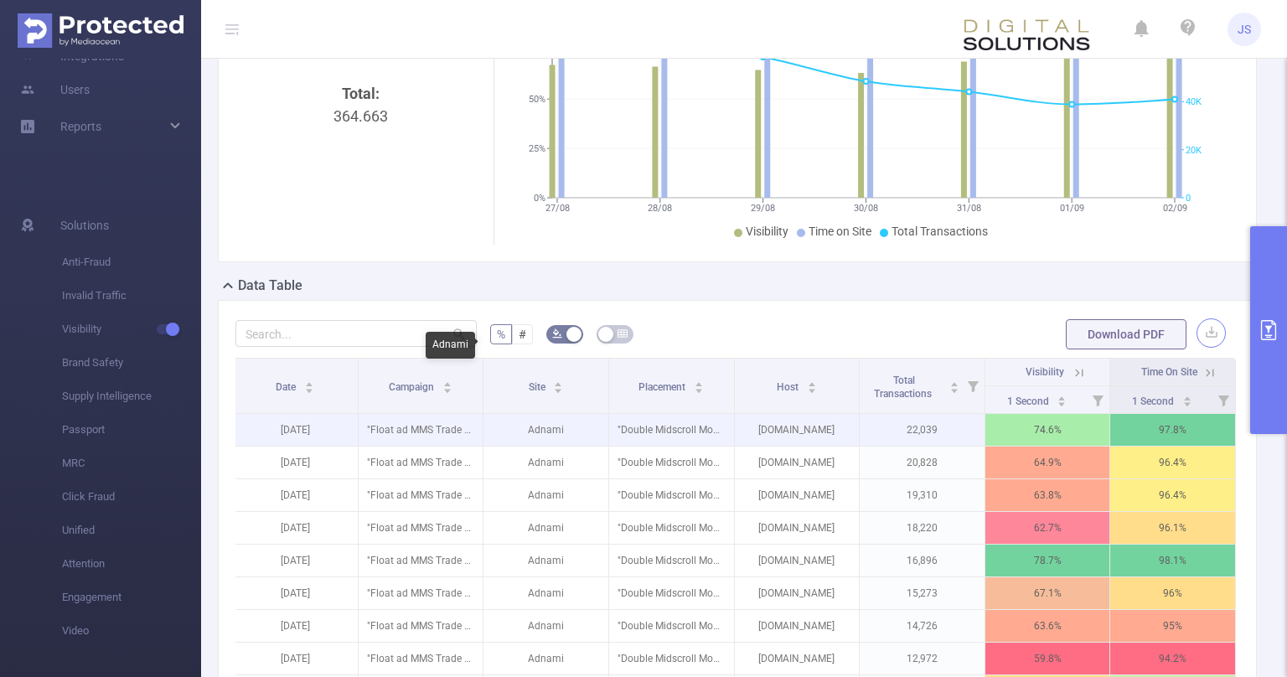
scroll to position [375, 0]
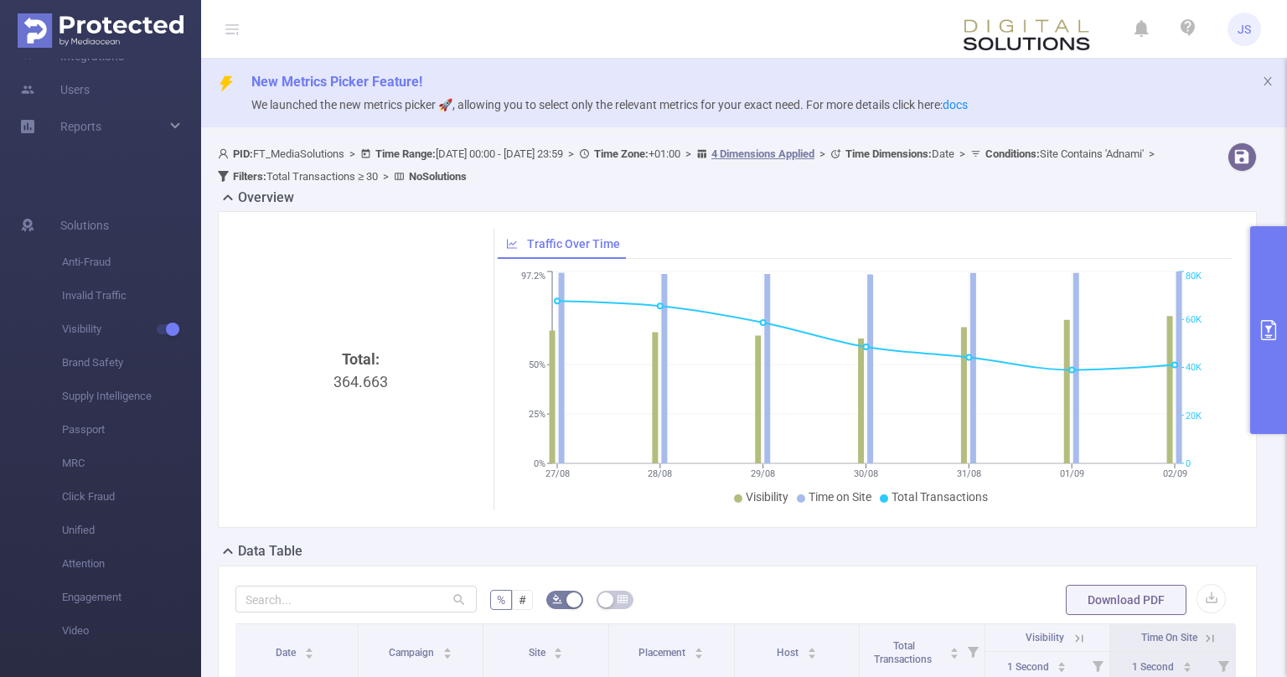
click at [1264, 308] on button "primary" at bounding box center [1269, 330] width 37 height 208
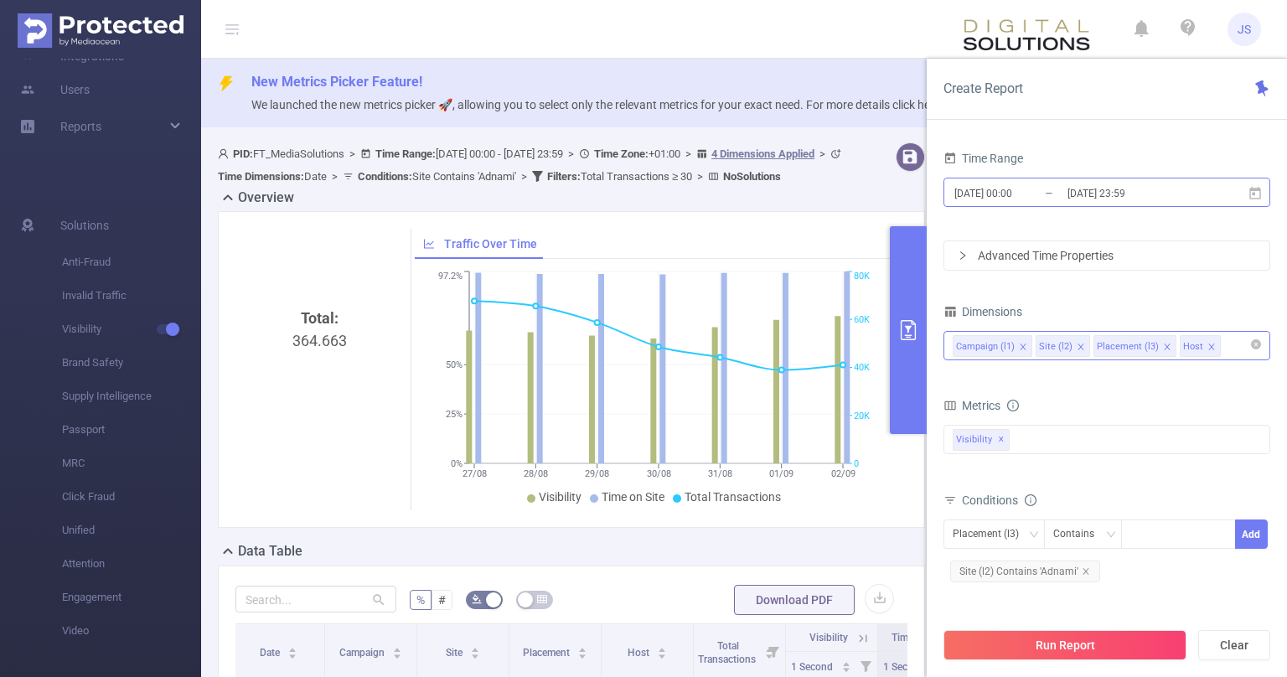
click at [1132, 189] on input "[DATE] 23:59" at bounding box center [1134, 193] width 136 height 23
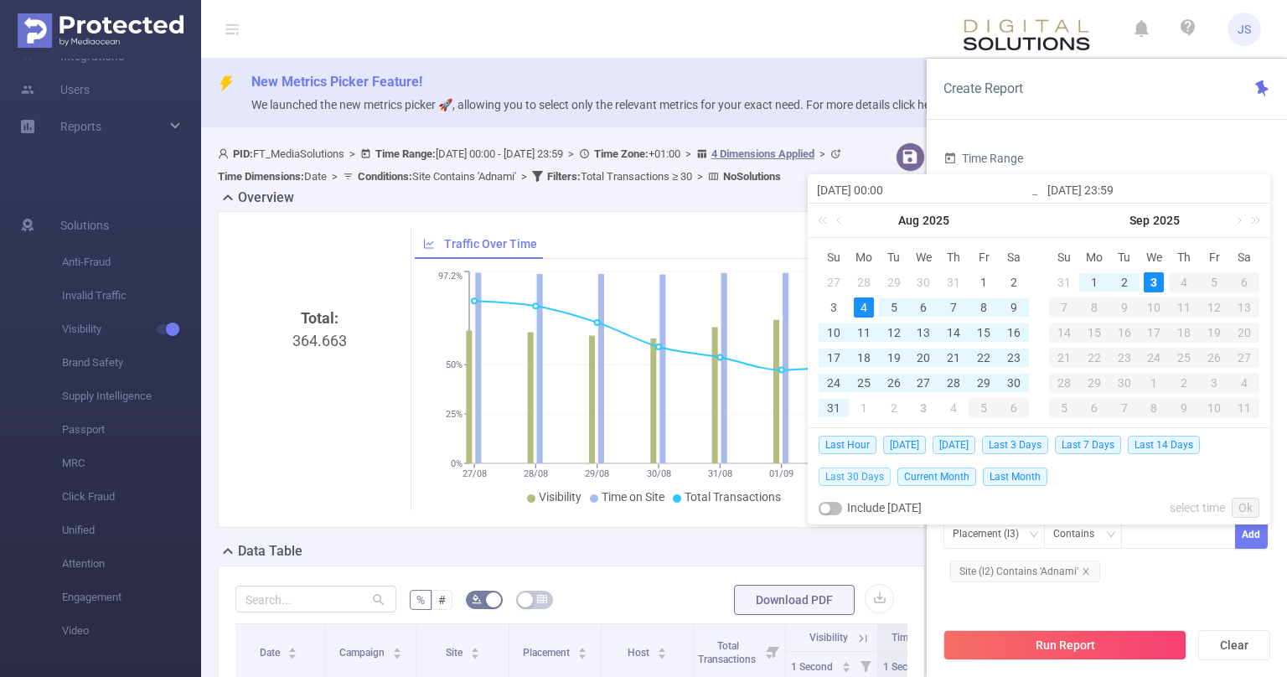
click at [880, 479] on span "Last 30 Days" at bounding box center [855, 477] width 72 height 18
type input "[DATE] 00:00"
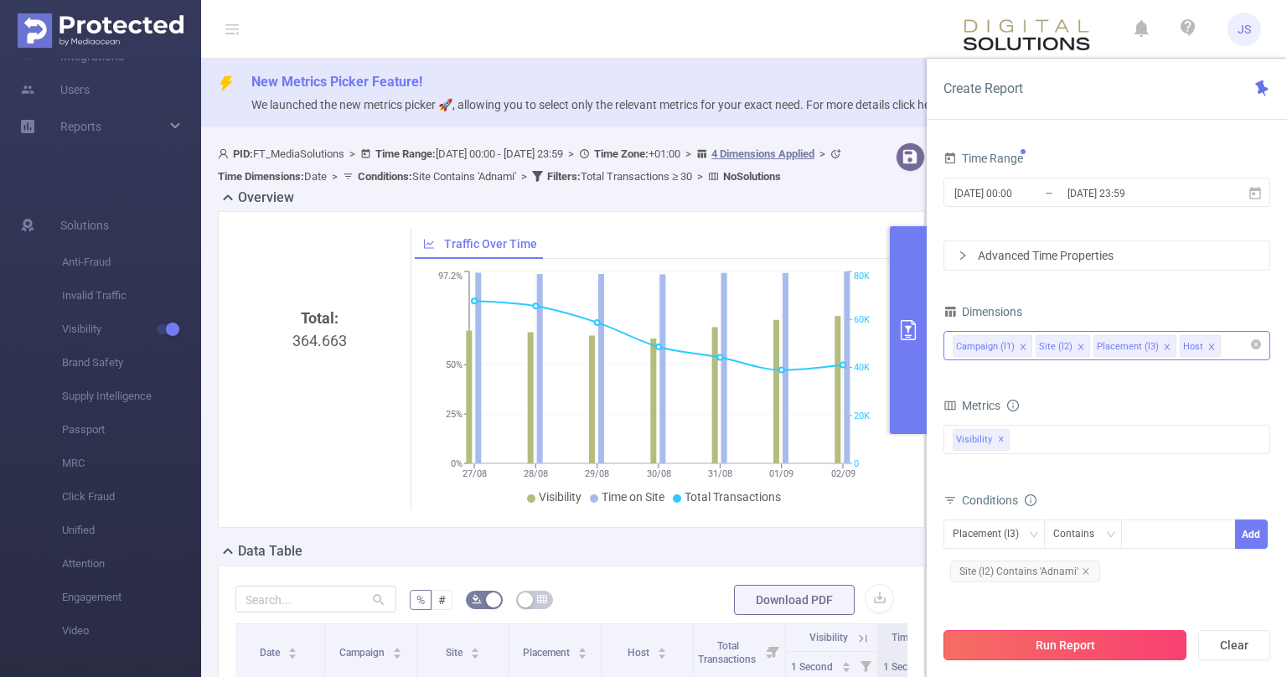
click at [1095, 648] on button "Run Report" at bounding box center [1065, 645] width 243 height 30
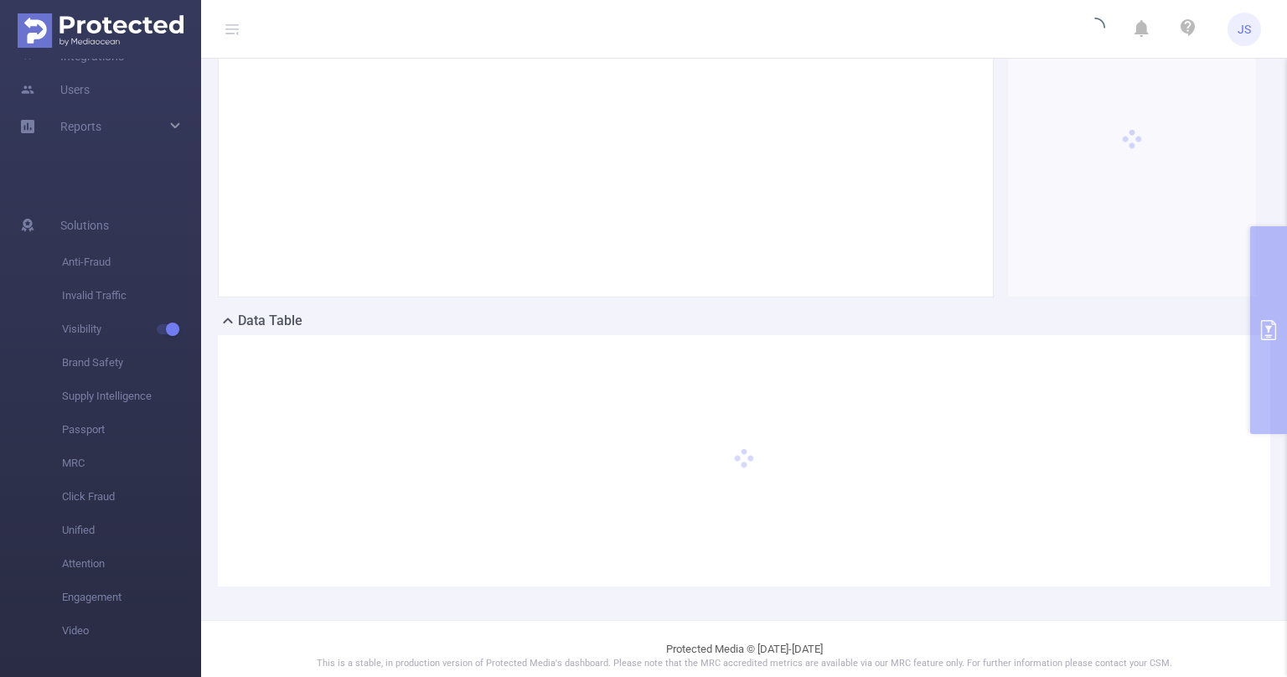
scroll to position [243, 0]
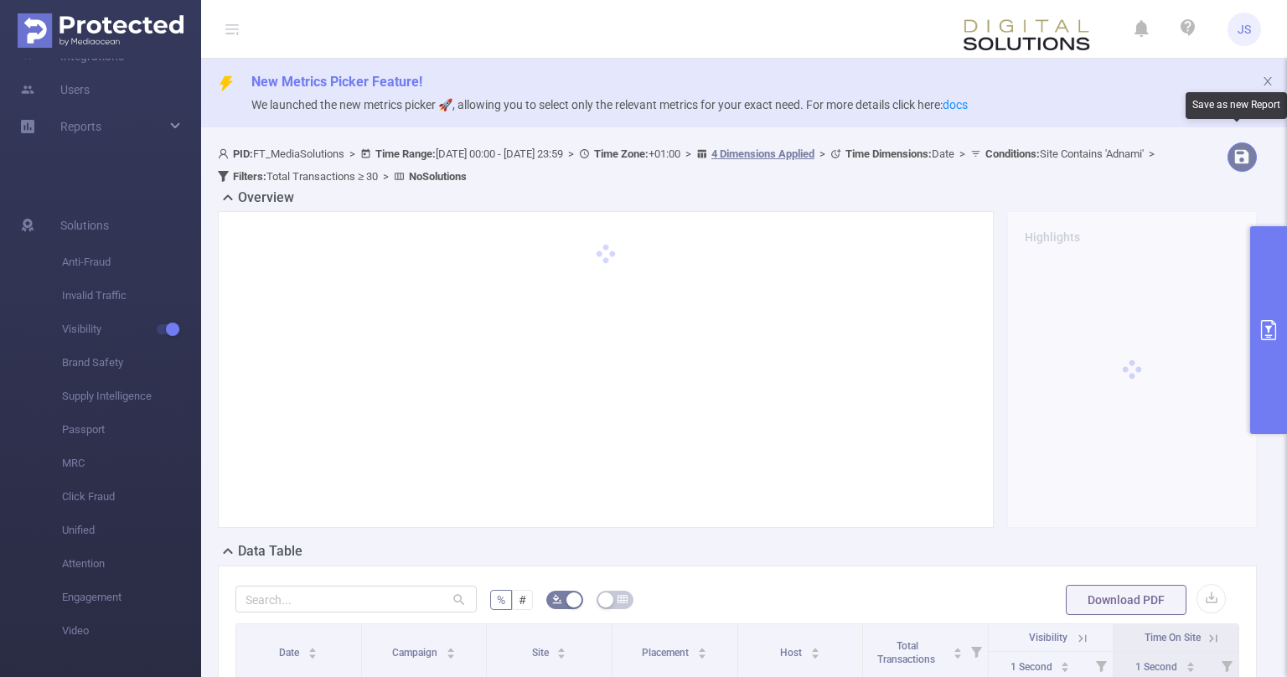
click at [1237, 163] on button "button" at bounding box center [1242, 156] width 29 height 29
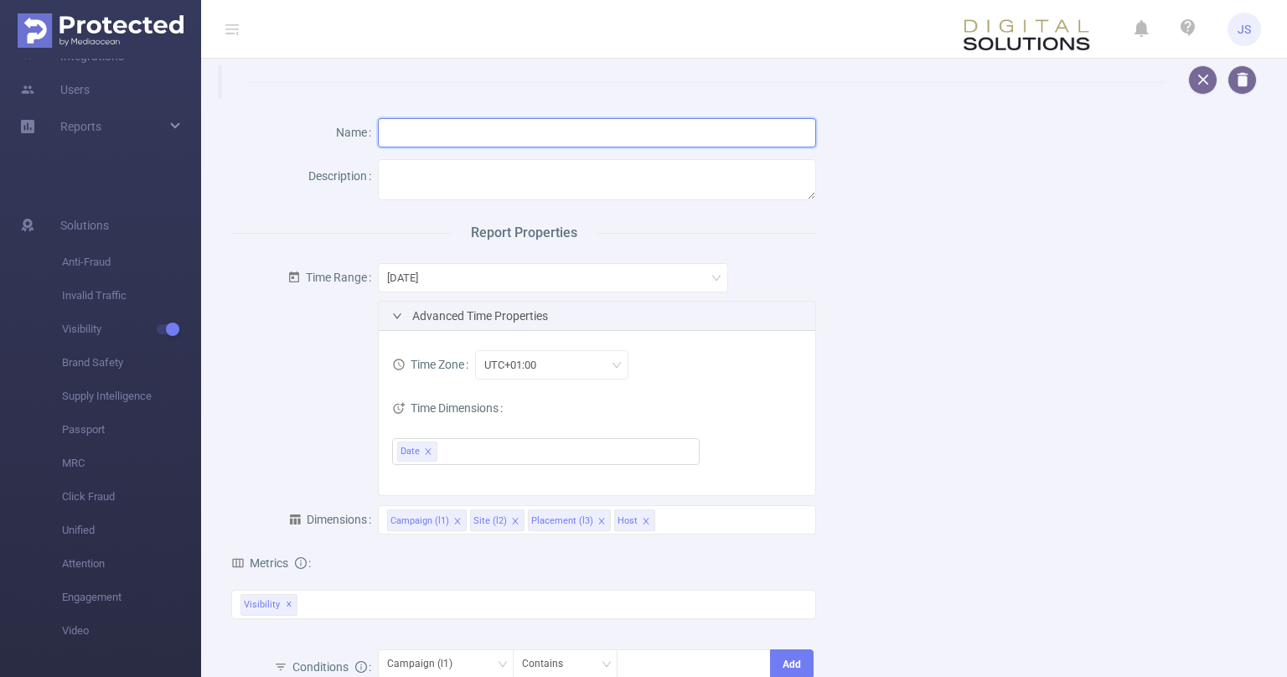
click at [430, 138] on input "text" at bounding box center [597, 132] width 439 height 29
type input "Adnami Domain + Viewability Report"
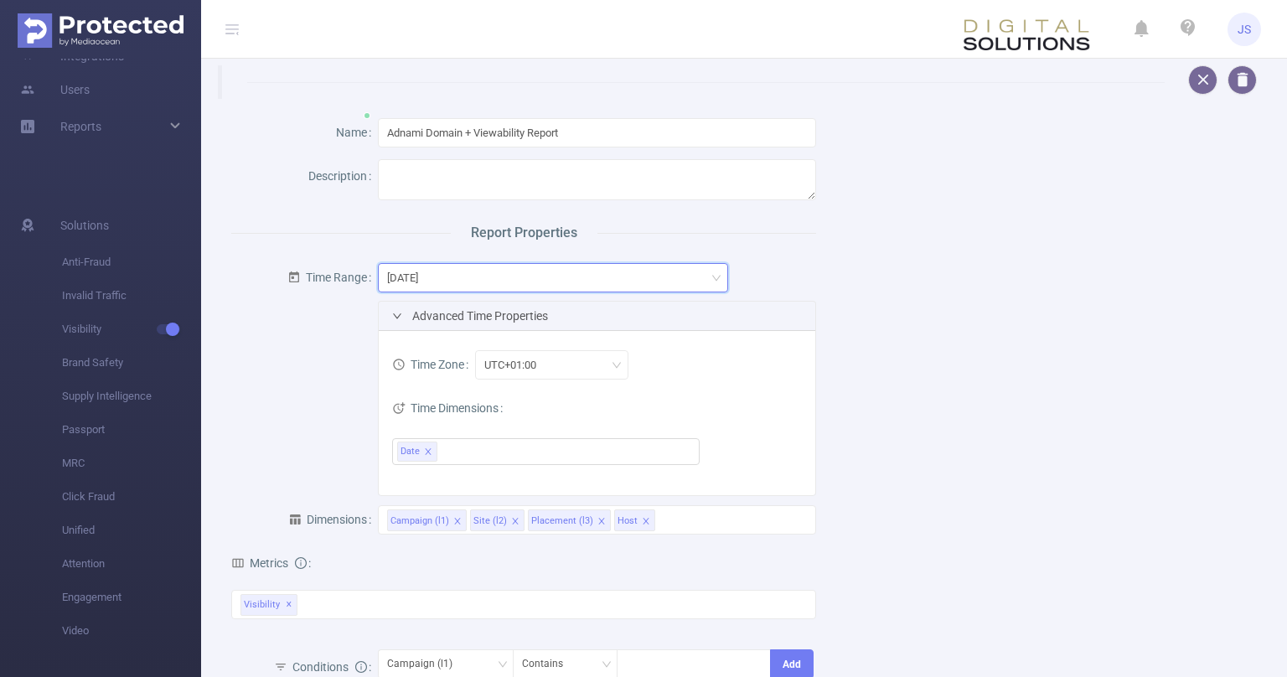
click at [427, 277] on div "[DATE]" at bounding box center [408, 278] width 43 height 28
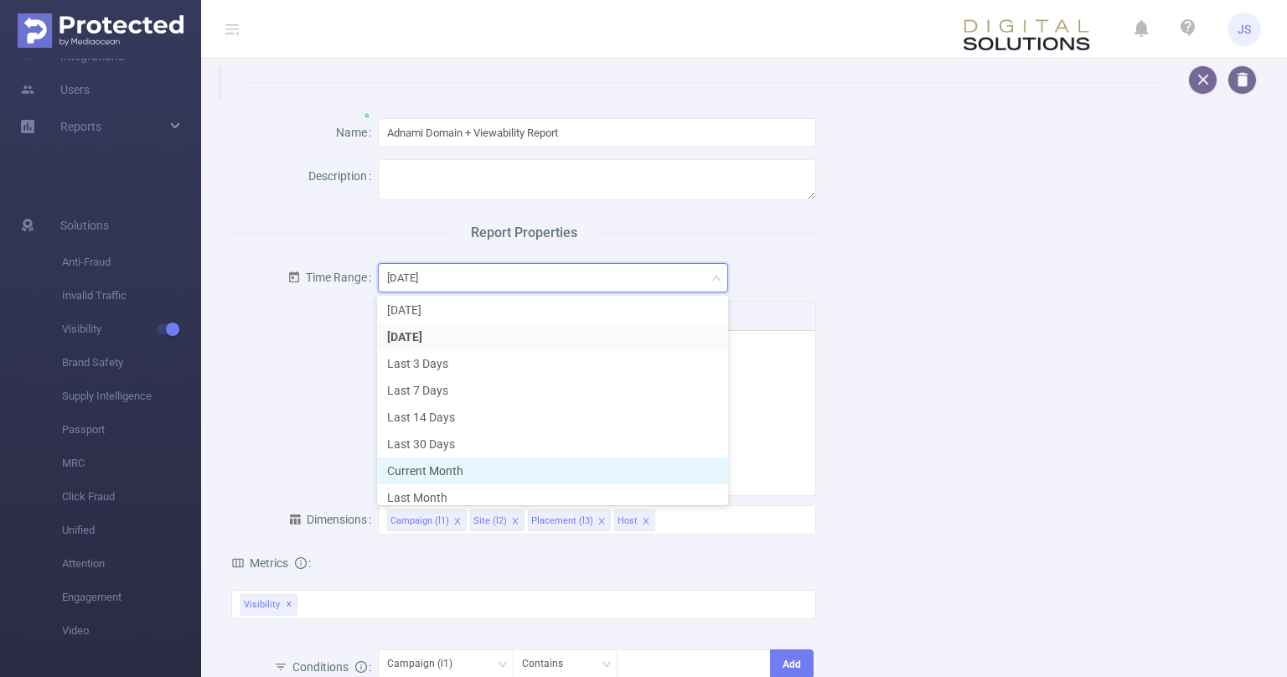
scroll to position [39, 0]
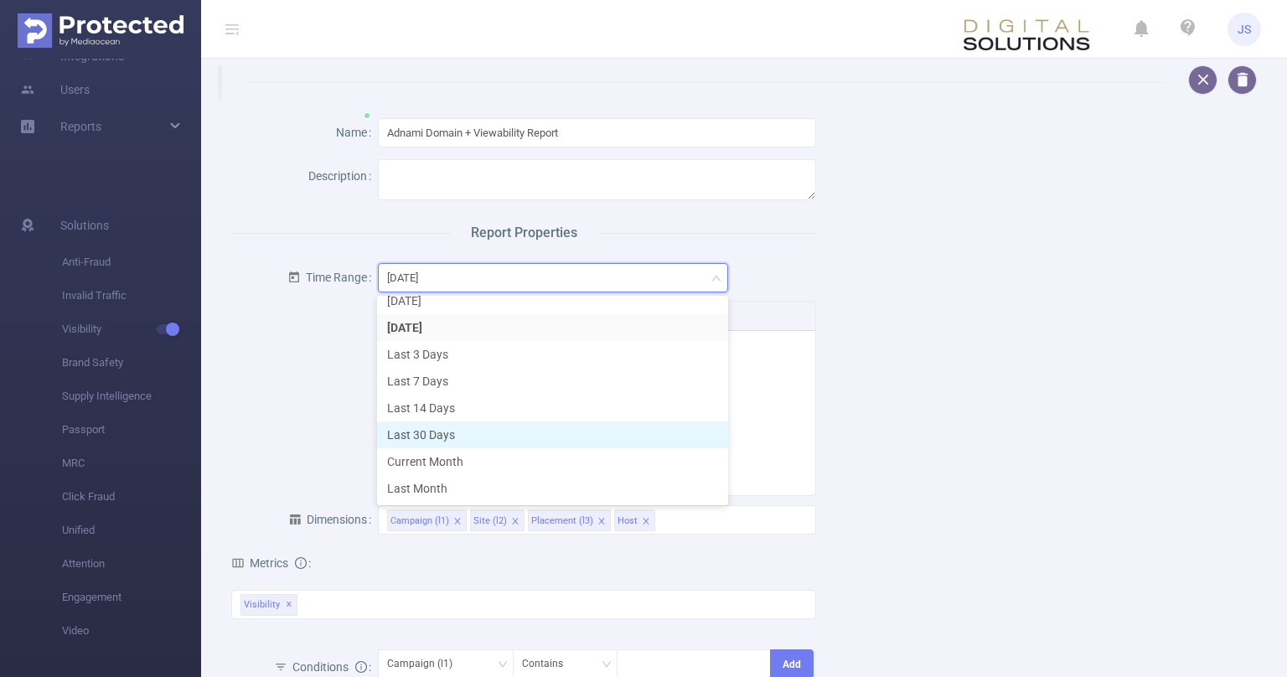
click at [443, 438] on li "Last 30 Days" at bounding box center [552, 435] width 351 height 27
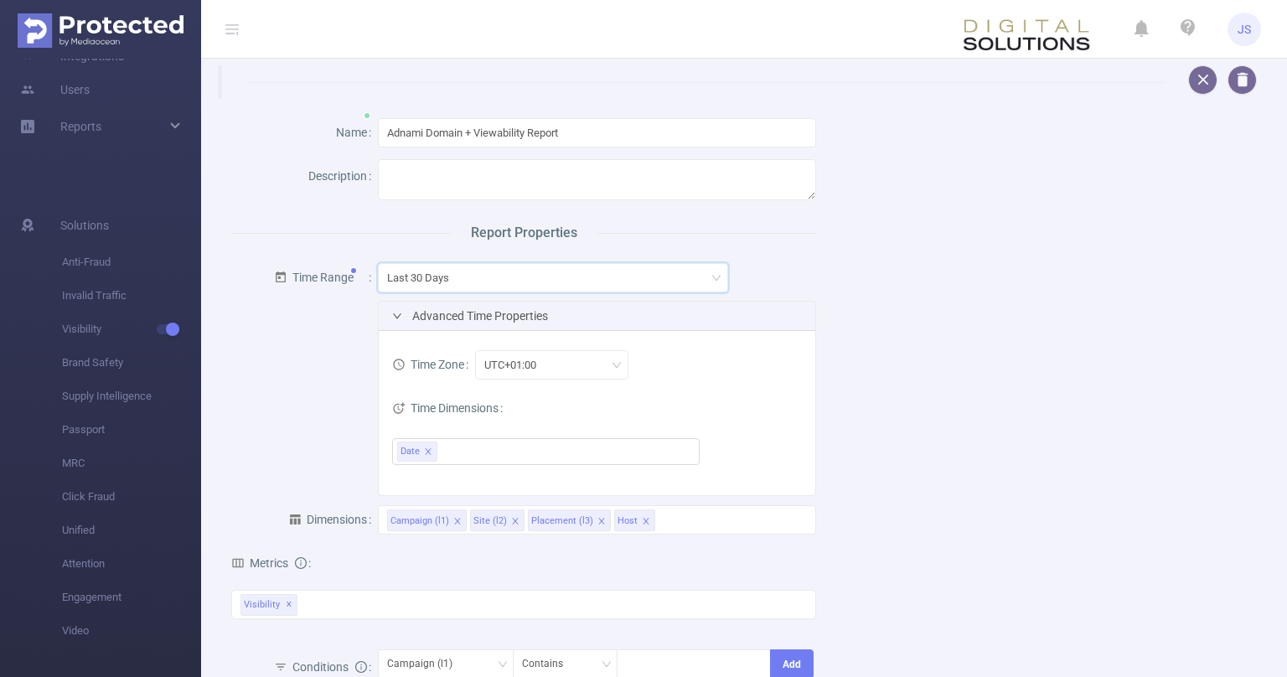
click at [339, 412] on form "Time Range Last 30 Days Advanced Time Properties Time Zone UTC+01:00 Time Dimen…" at bounding box center [523, 376] width 585 height 239
click at [961, 405] on div "Name Adnami Domain + Viewability Report Description Report Properties Time Rang…" at bounding box center [737, 530] width 1053 height 862
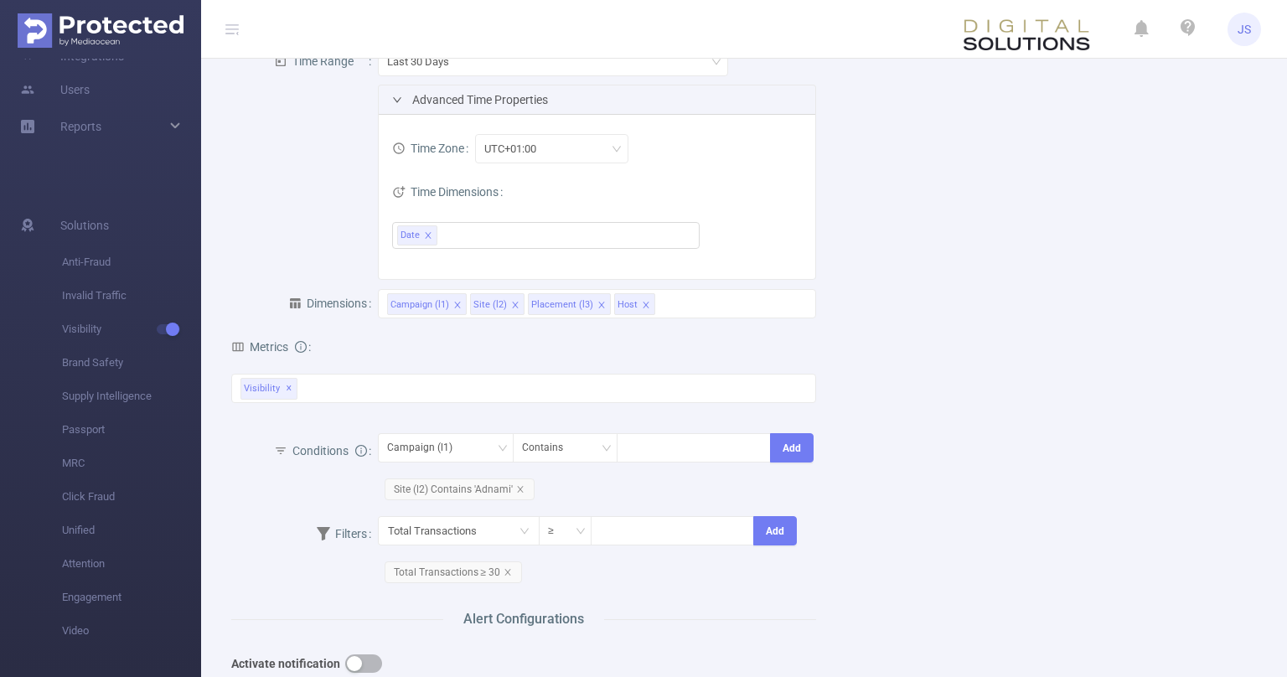
scroll to position [253, 0]
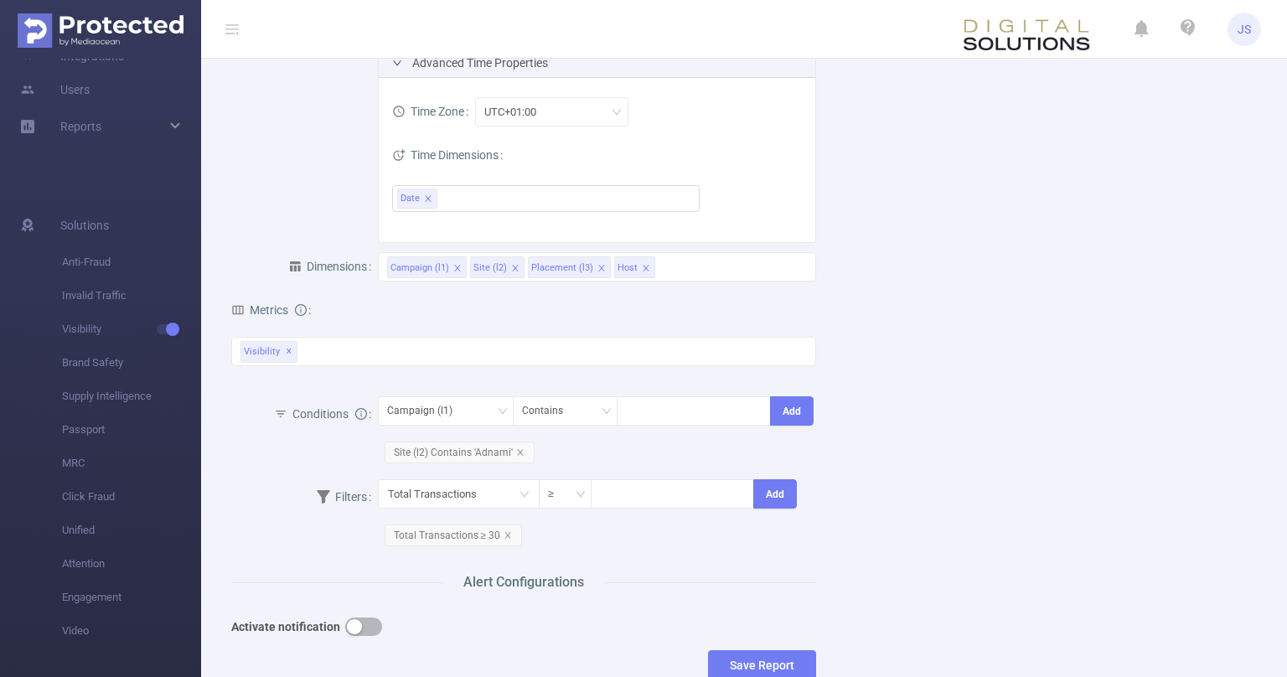
click at [654, 545] on div "Total Transactions ≥ Add Total Transactions ≥ 30" at bounding box center [597, 516] width 439 height 73
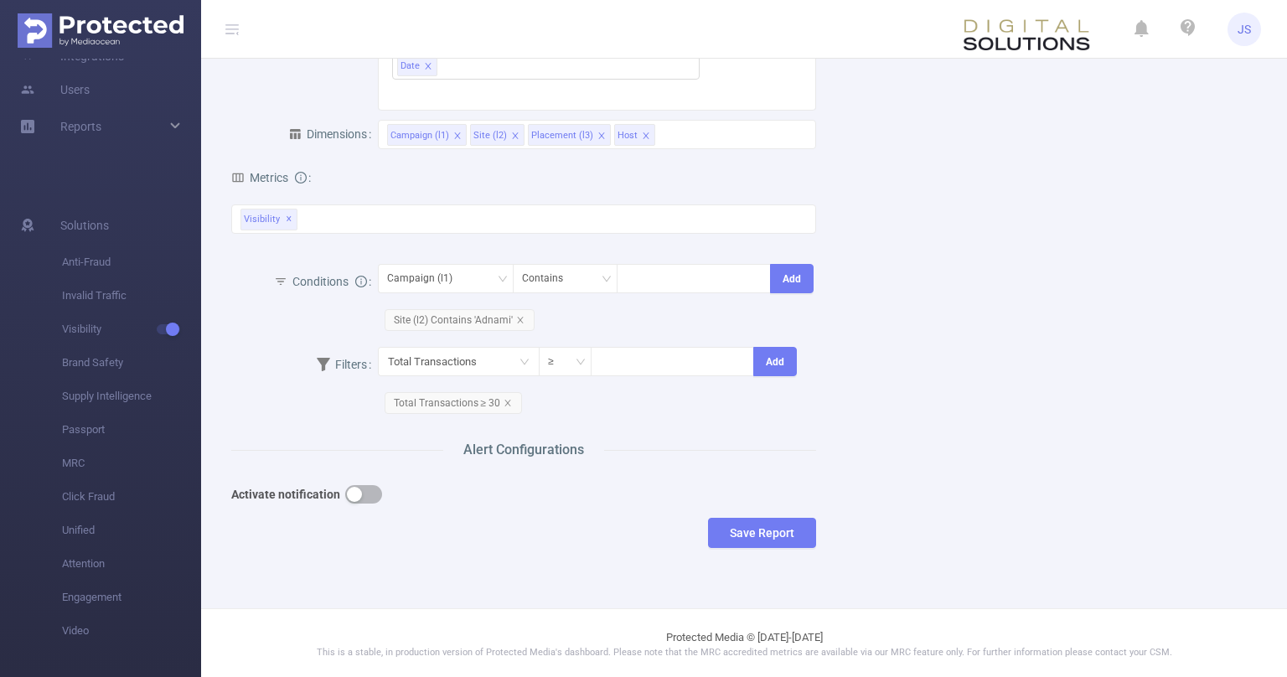
click at [360, 493] on button "button" at bounding box center [363, 494] width 37 height 18
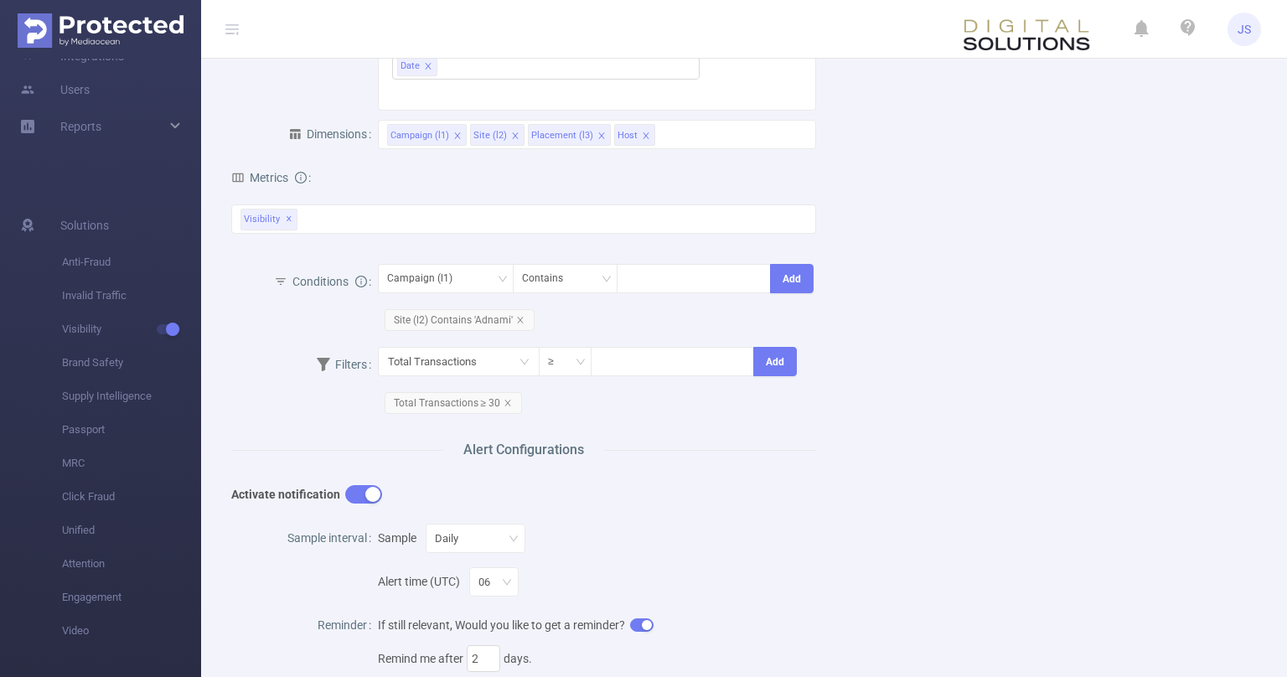
click at [716, 549] on div "Sample Daily" at bounding box center [597, 538] width 439 height 34
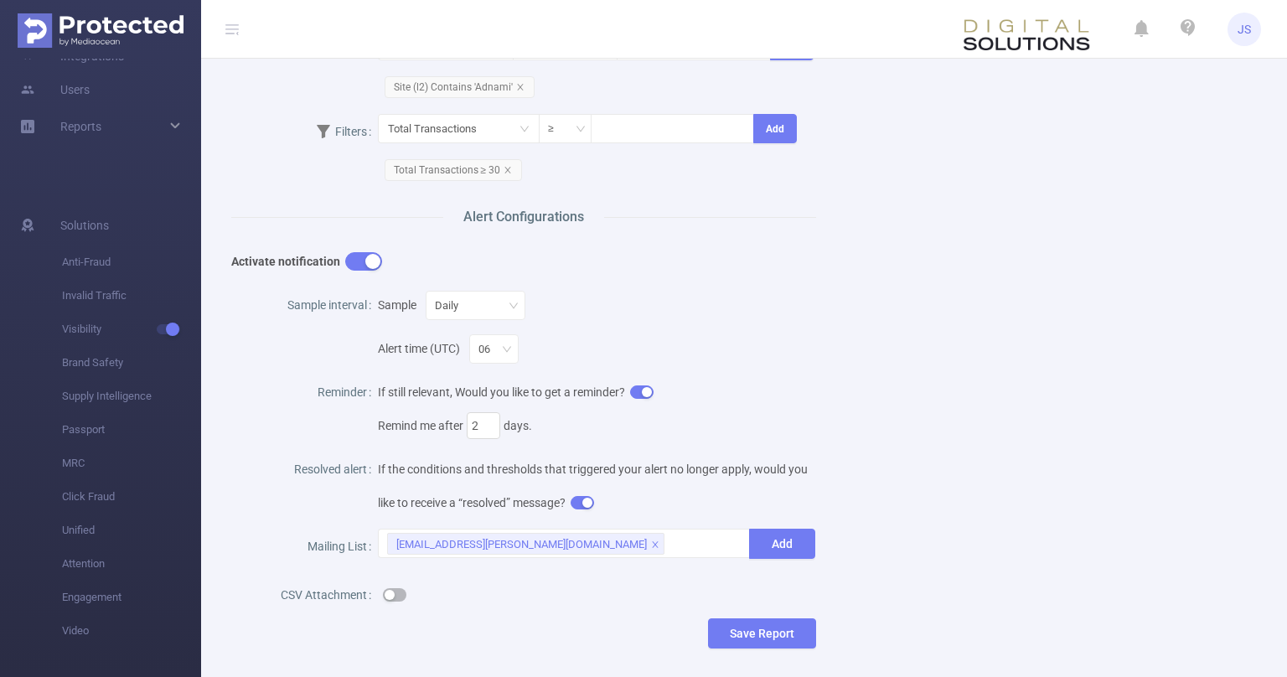
scroll to position [639, 0]
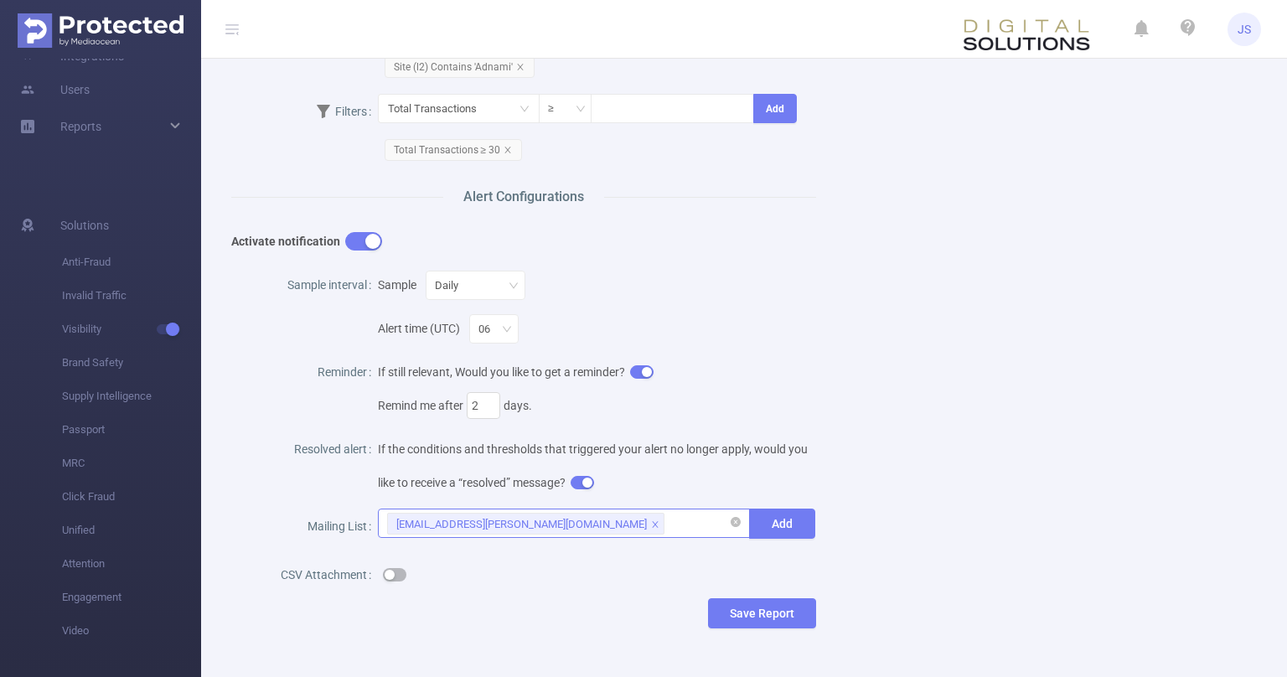
click at [588, 518] on div "[EMAIL_ADDRESS][PERSON_NAME][DOMAIN_NAME]" at bounding box center [564, 524] width 355 height 28
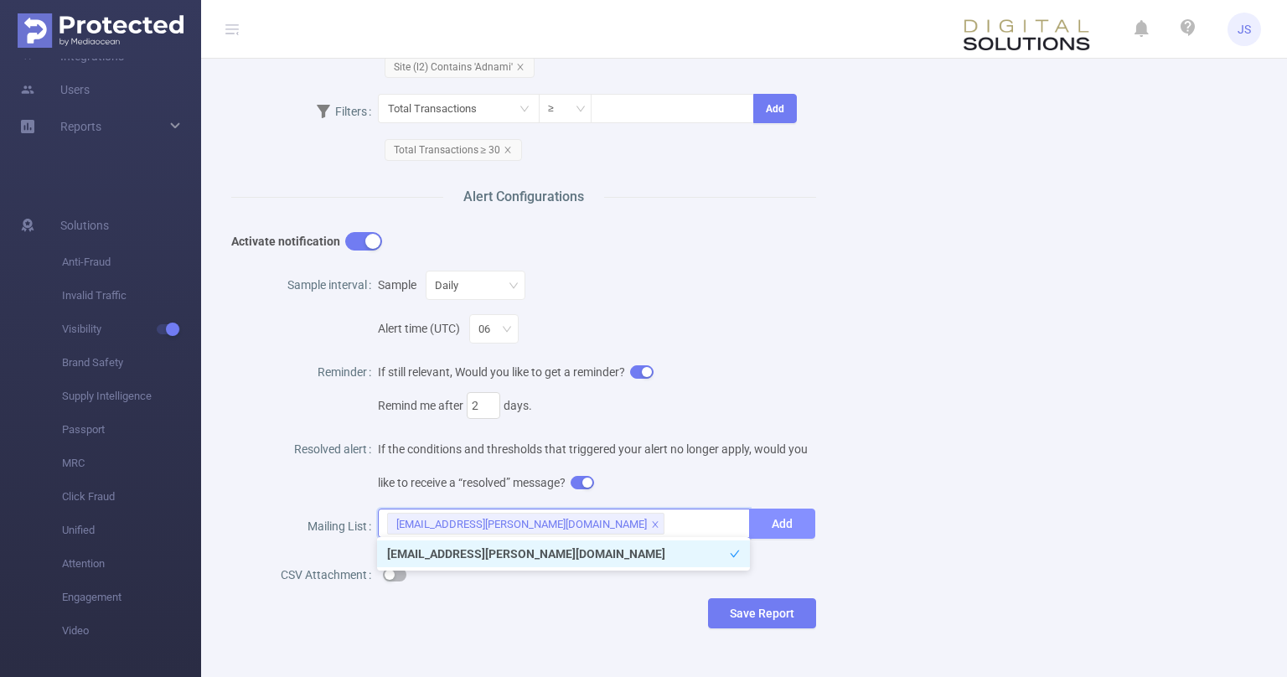
click at [782, 522] on button "Add" at bounding box center [782, 524] width 66 height 30
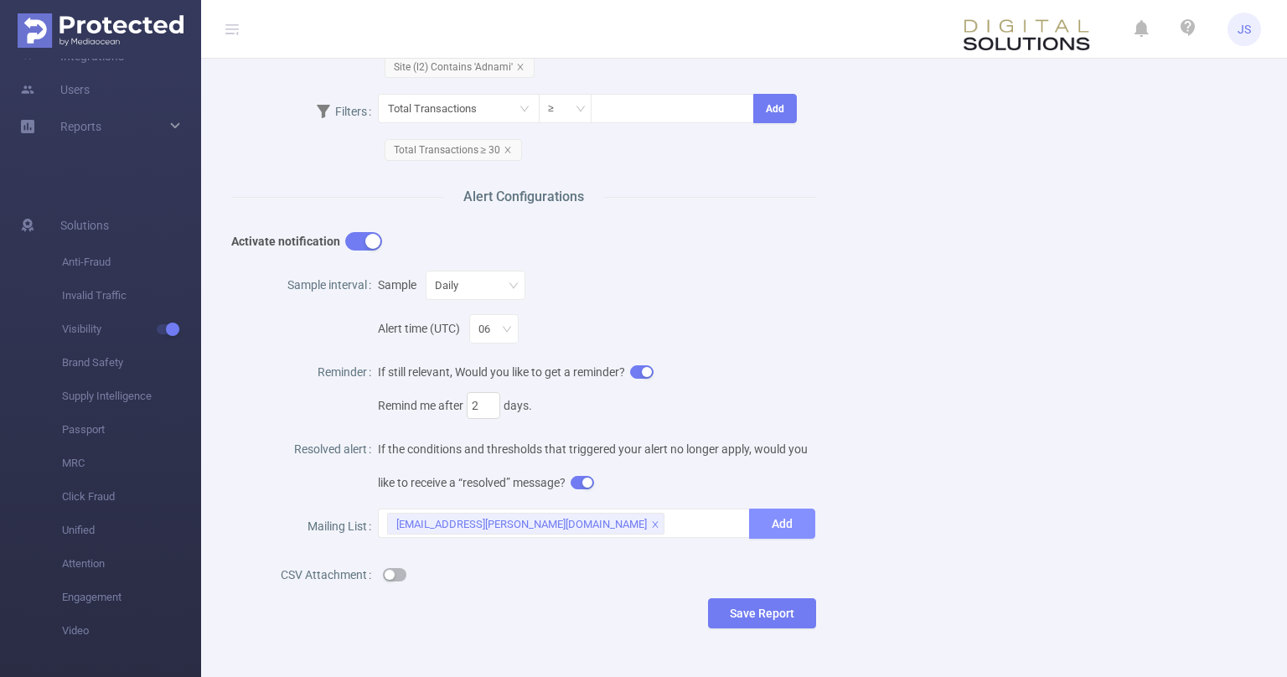
click at [782, 522] on button "Add" at bounding box center [782, 524] width 66 height 30
click at [399, 577] on button "button" at bounding box center [394, 574] width 23 height 13
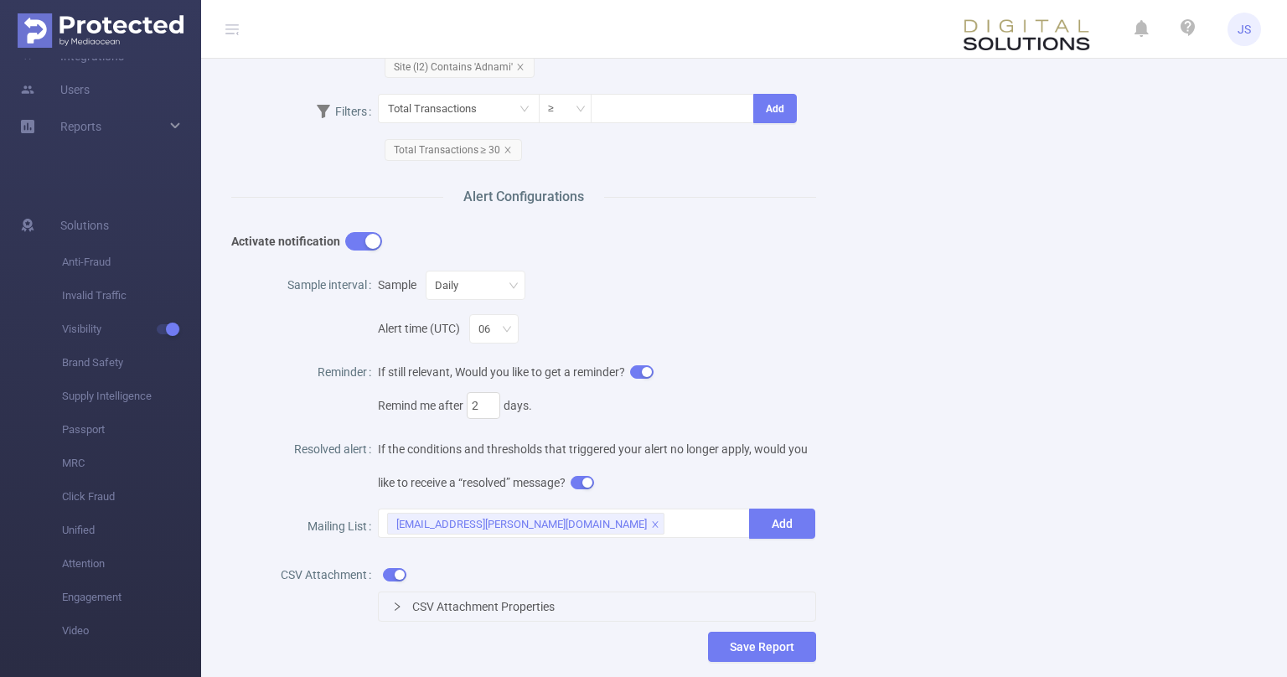
click at [493, 602] on span "CSV Attachment Properties" at bounding box center [483, 606] width 142 height 13
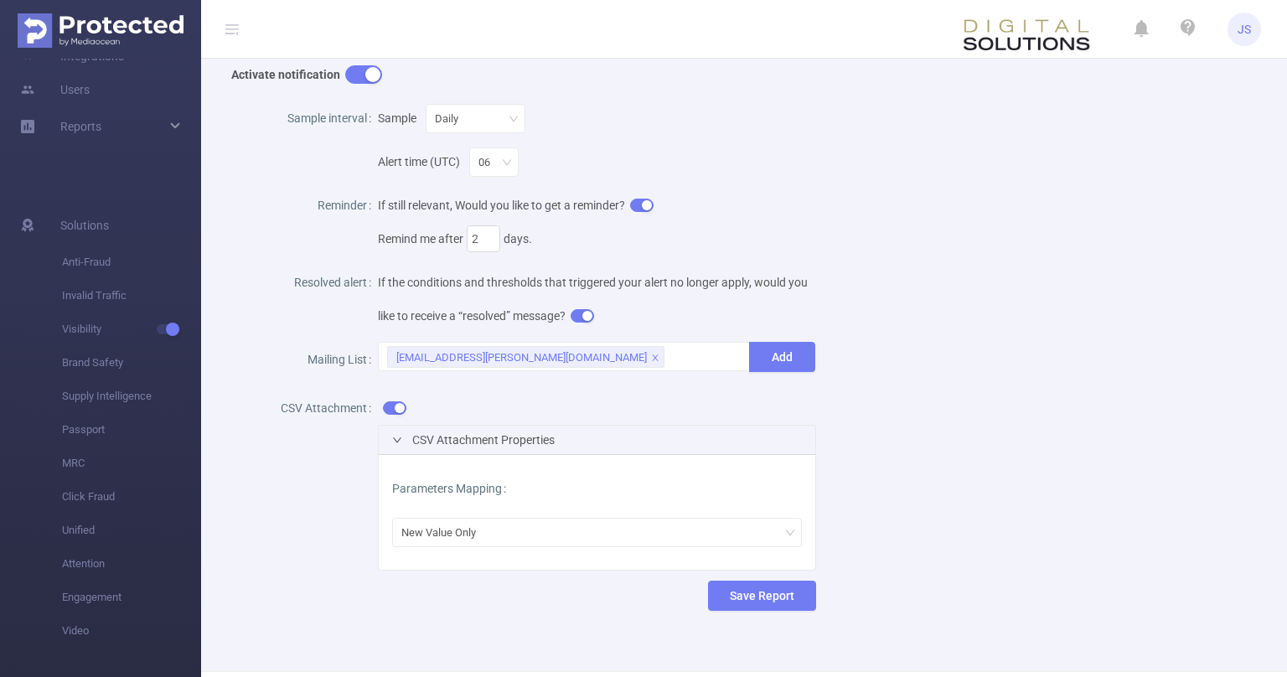
scroll to position [867, 0]
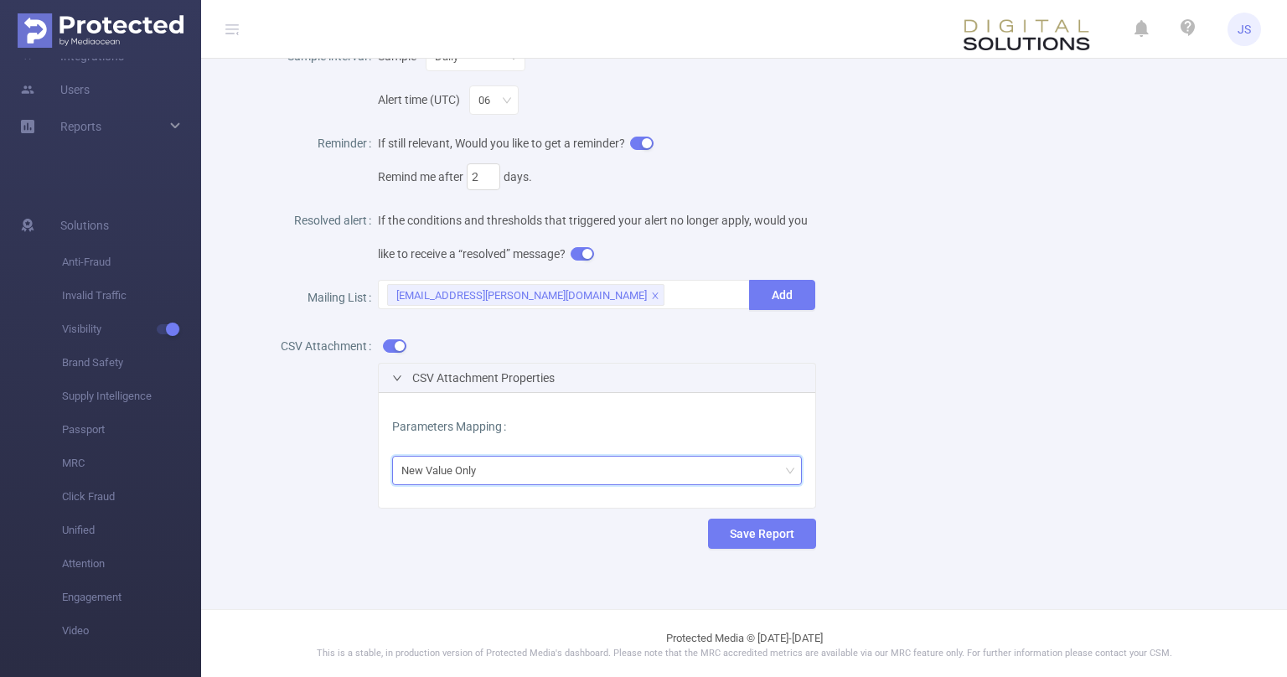
click at [471, 470] on div "New Value Only" at bounding box center [597, 471] width 392 height 28
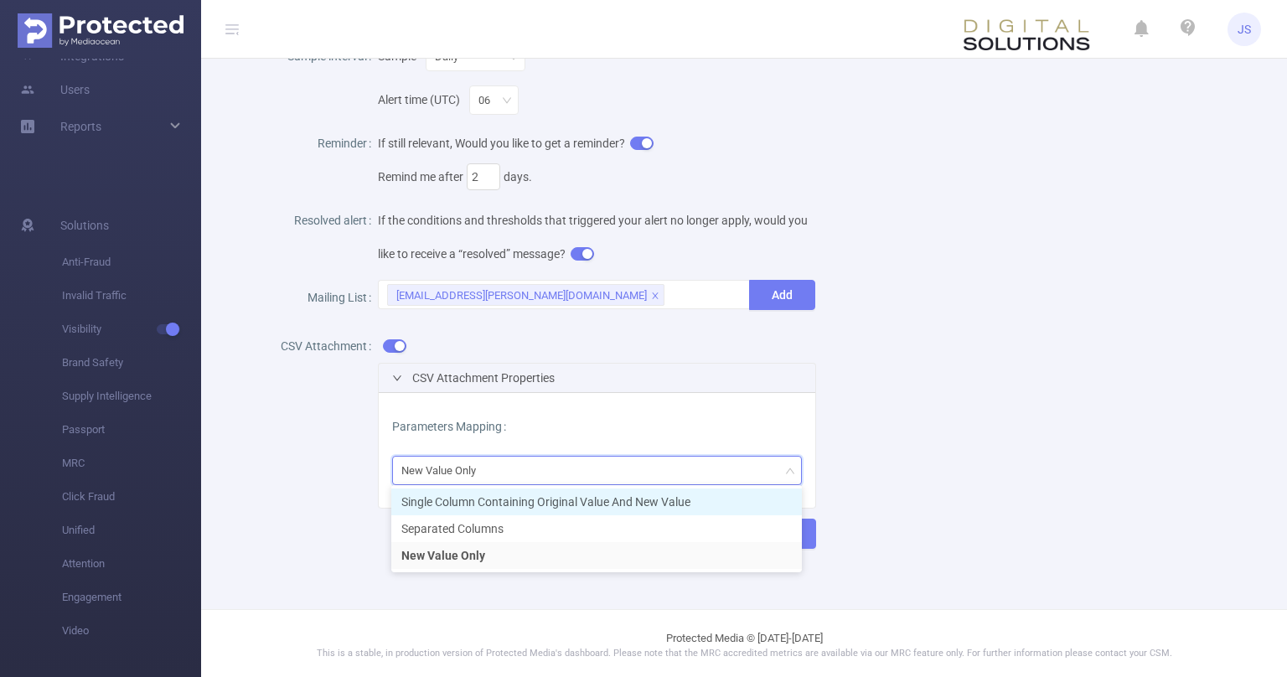
click at [488, 500] on li "Single Column Containing Original Value And New Value" at bounding box center [596, 502] width 411 height 27
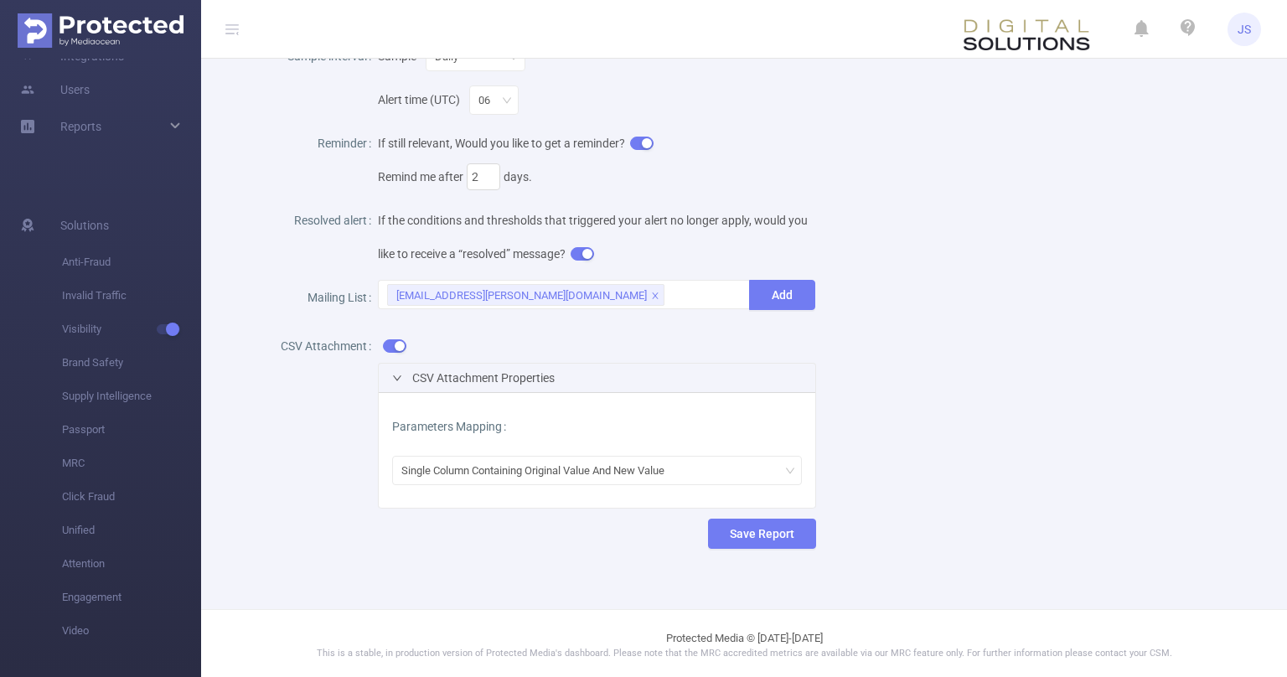
click at [746, 531] on button "Save Report" at bounding box center [762, 534] width 108 height 30
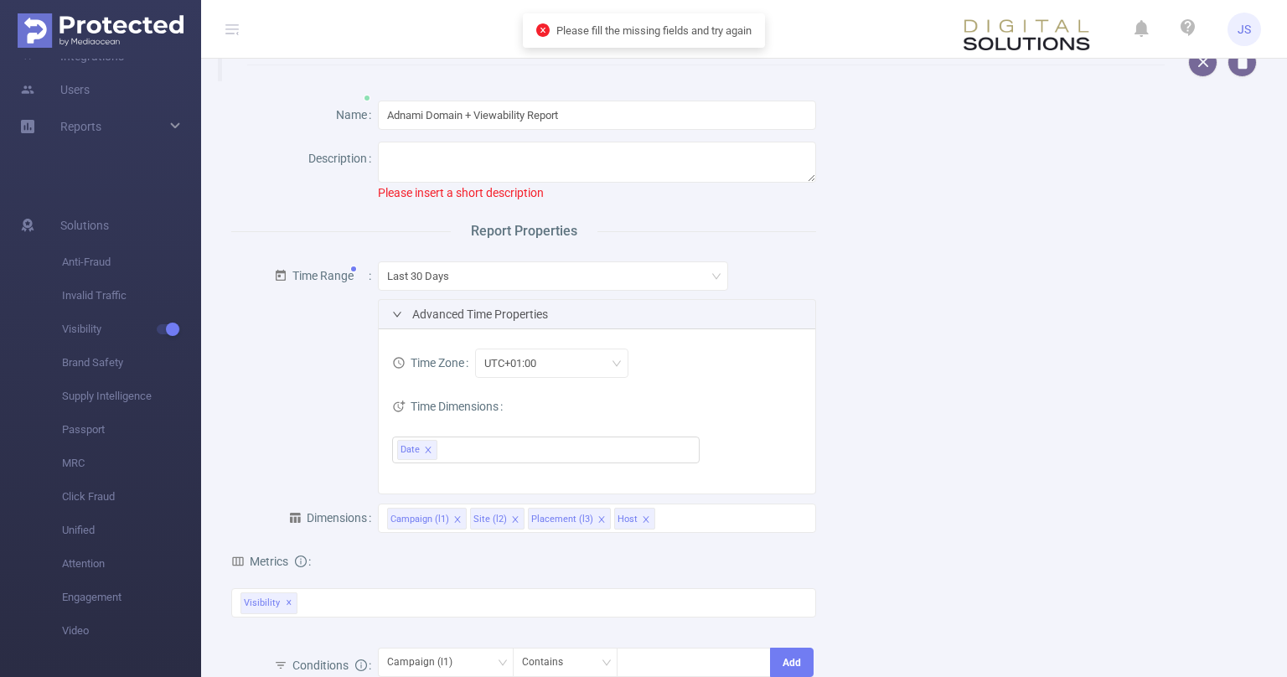
scroll to position [0, 0]
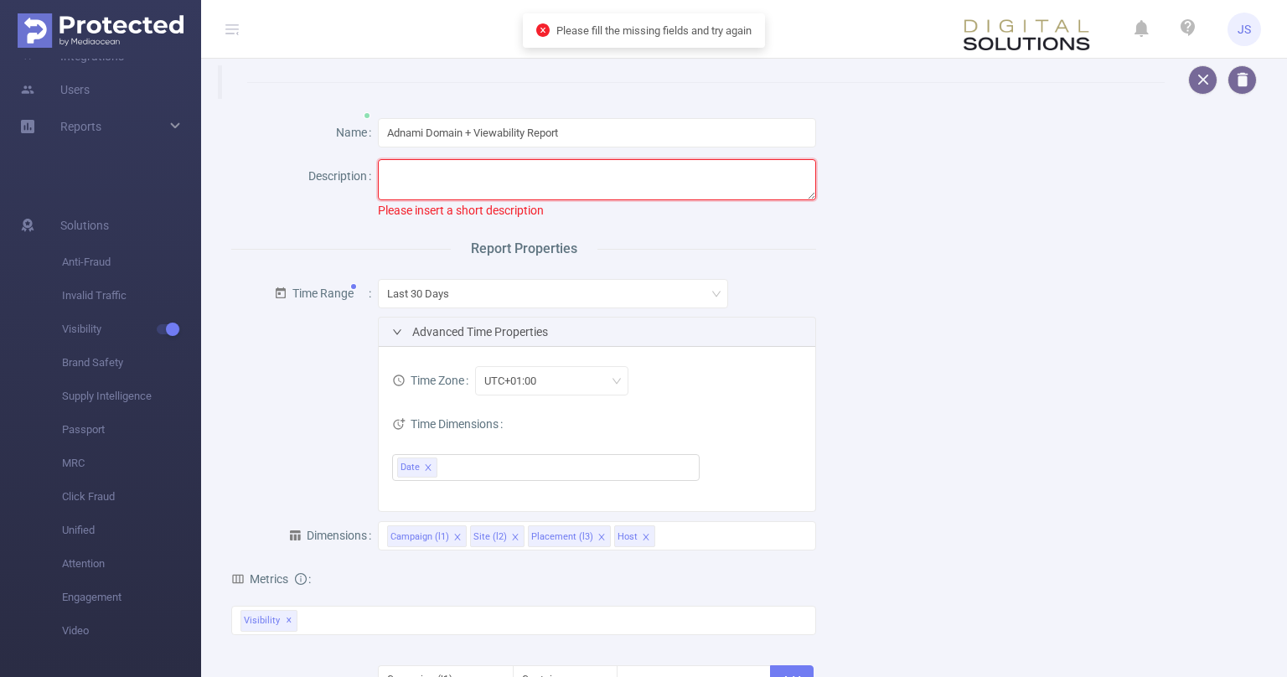
click at [427, 181] on textarea at bounding box center [597, 179] width 439 height 41
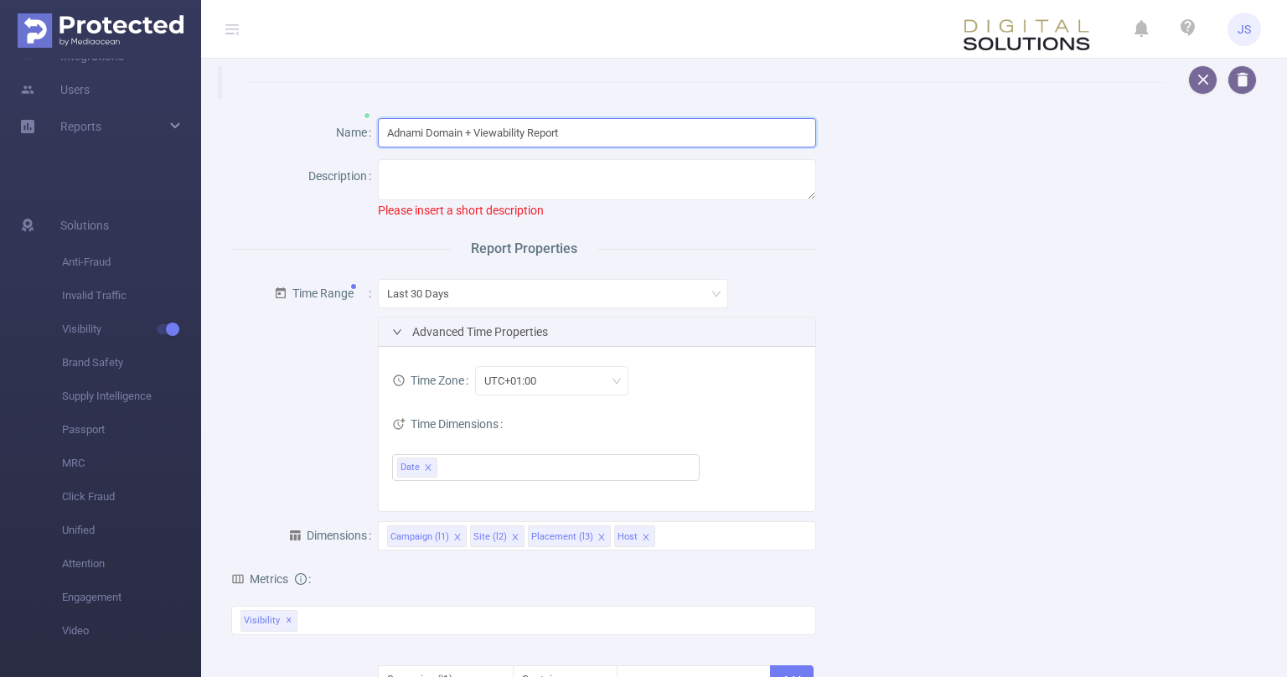
click at [577, 127] on input "Adnami Domain + Viewability Report" at bounding box center [597, 132] width 439 height 29
drag, startPoint x: 427, startPoint y: 133, endPoint x: 580, endPoint y: 136, distance: 152.6
click at [580, 136] on input "Adnami Domain + Viewability Report" at bounding box center [597, 132] width 439 height 29
click at [582, 135] on input "Adnami Domain + Viewability Report" at bounding box center [597, 132] width 439 height 29
drag, startPoint x: 592, startPoint y: 135, endPoint x: 248, endPoint y: 114, distance: 344.3
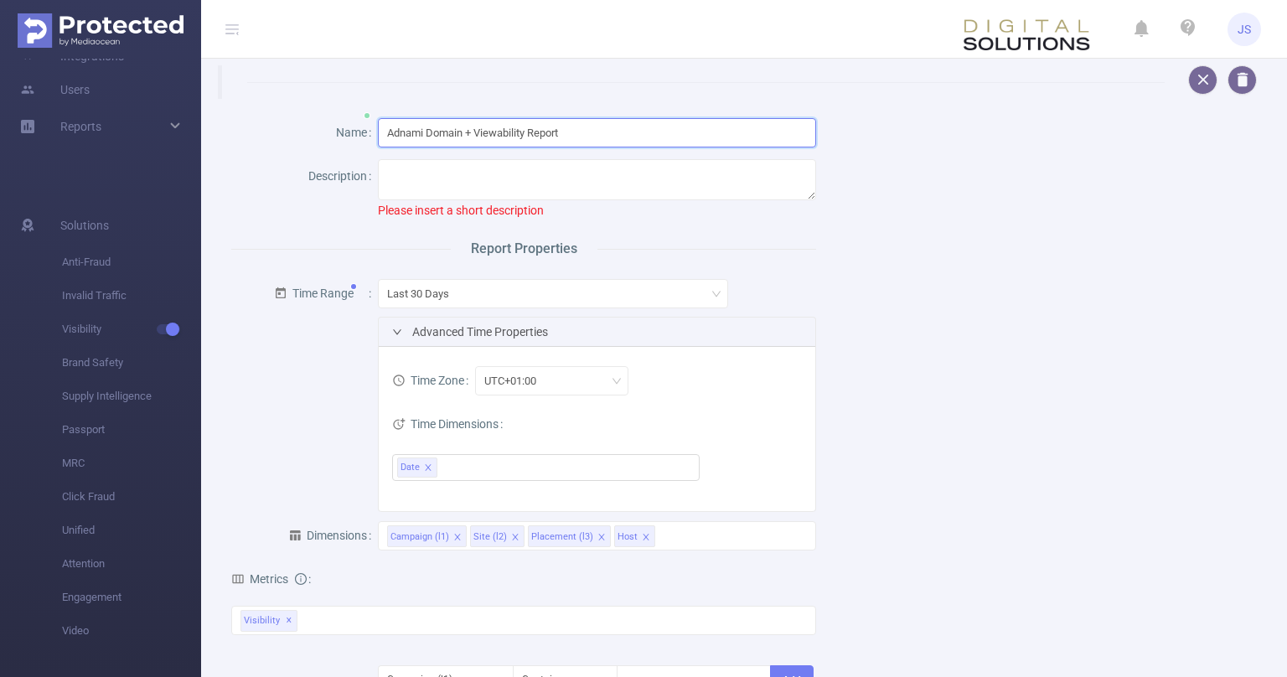
click at [378, 118] on input "Adnami Domain + Viewability Report" at bounding box center [597, 132] width 439 height 29
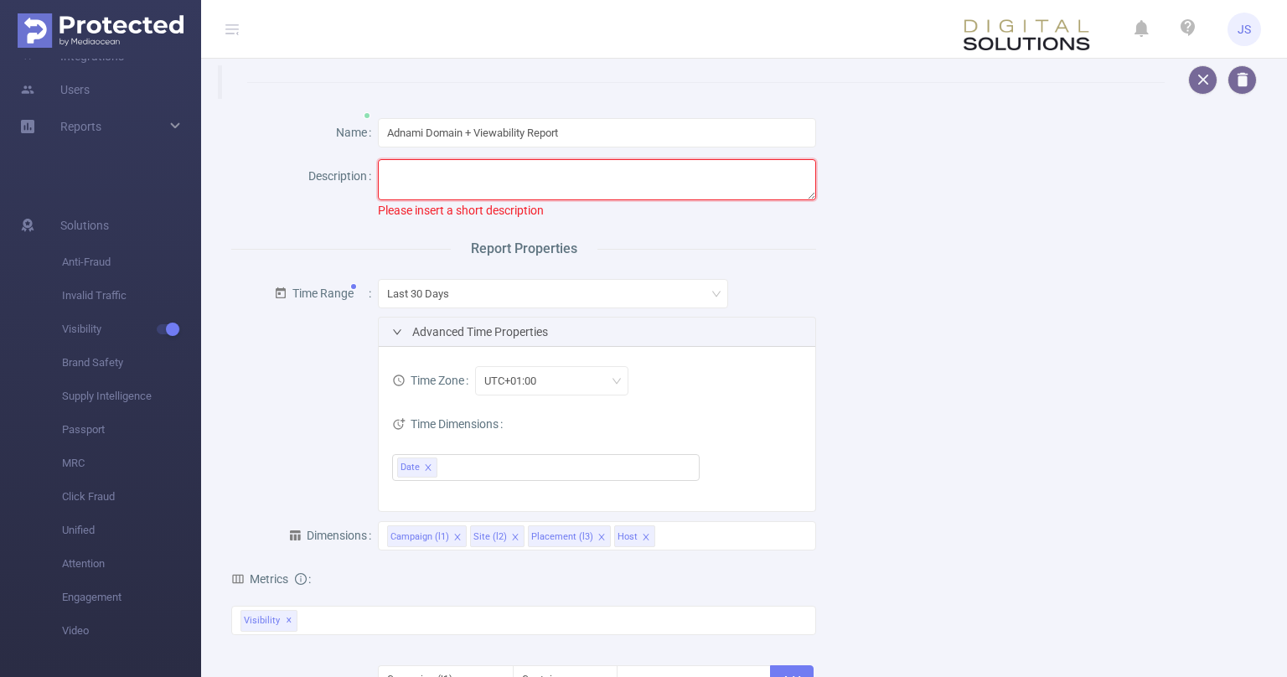
click at [426, 180] on textarea at bounding box center [597, 179] width 439 height 41
paste textarea "Adnami Domain + Viewability Report"
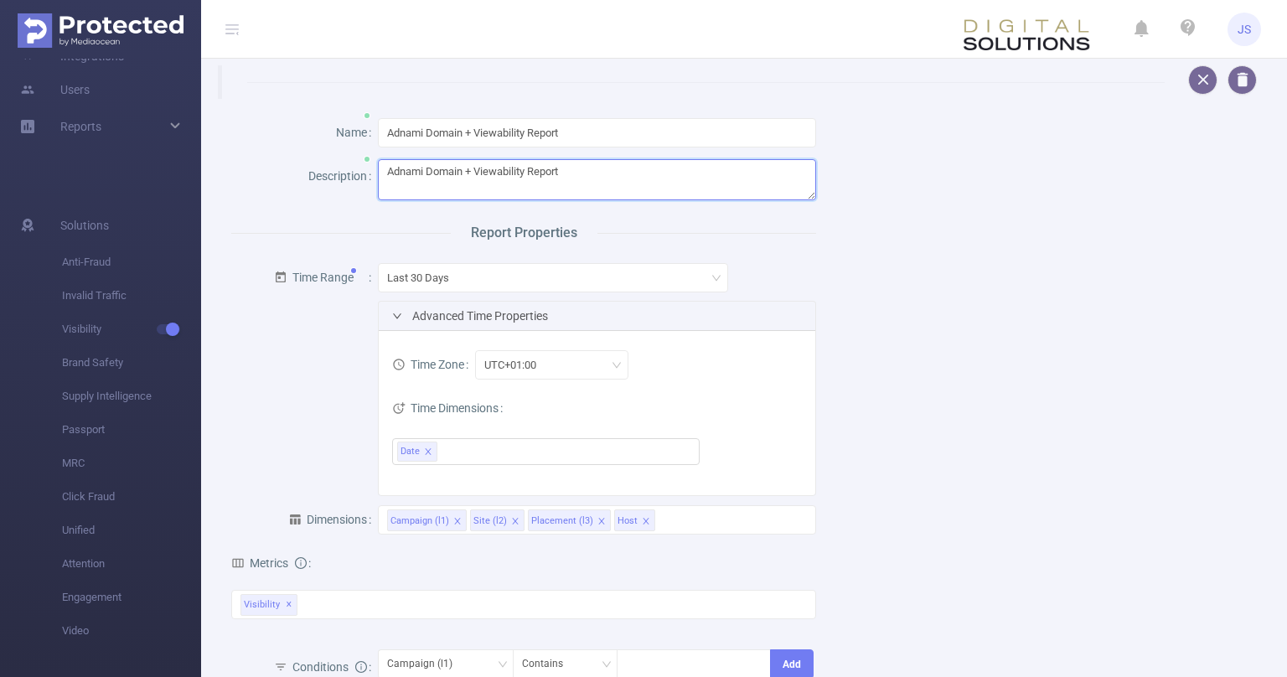
type textarea "Adnami Domain + Viewability Report"
click at [389, 132] on input "Adnami Domain + Viewability Report" at bounding box center [597, 132] width 439 height 29
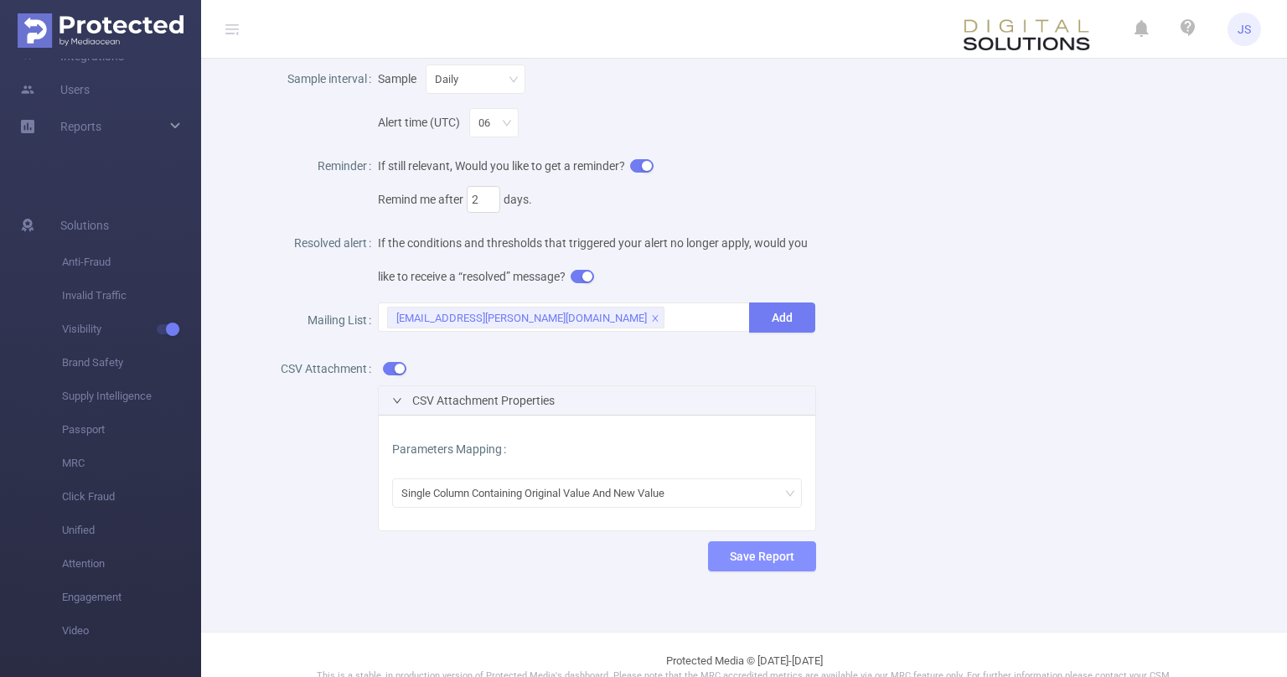
click at [752, 544] on button "Save Report" at bounding box center [762, 556] width 108 height 30
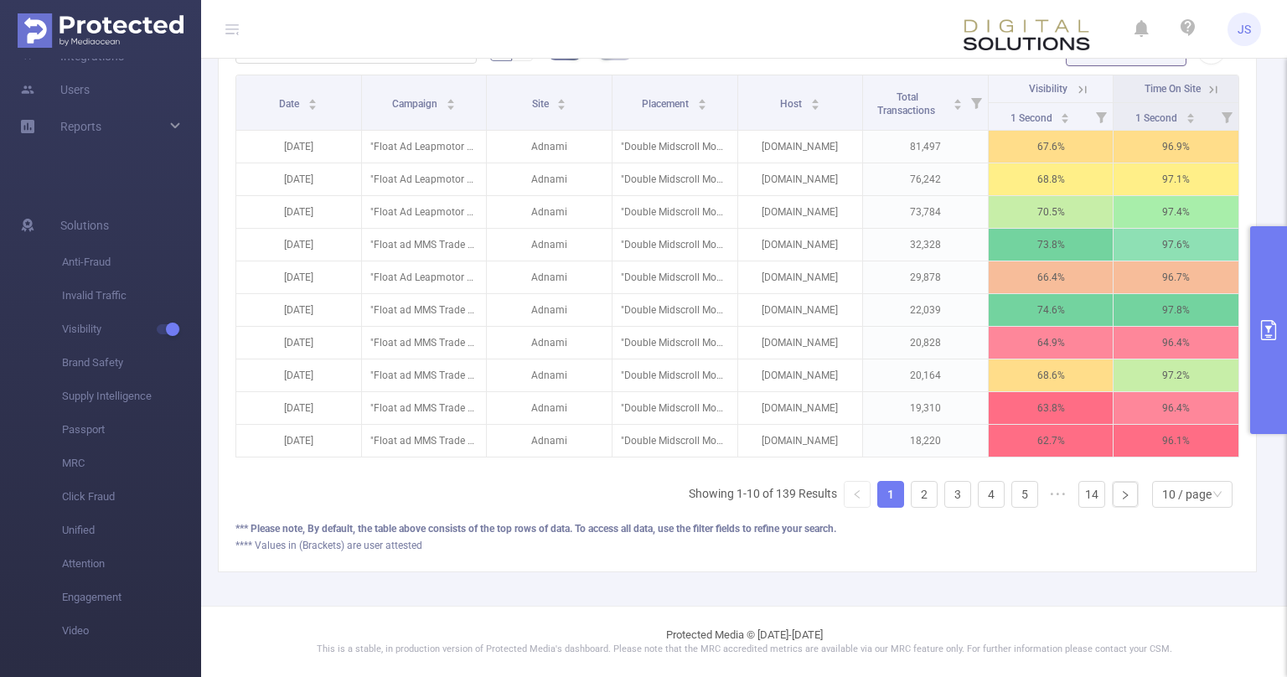
scroll to position [263, 0]
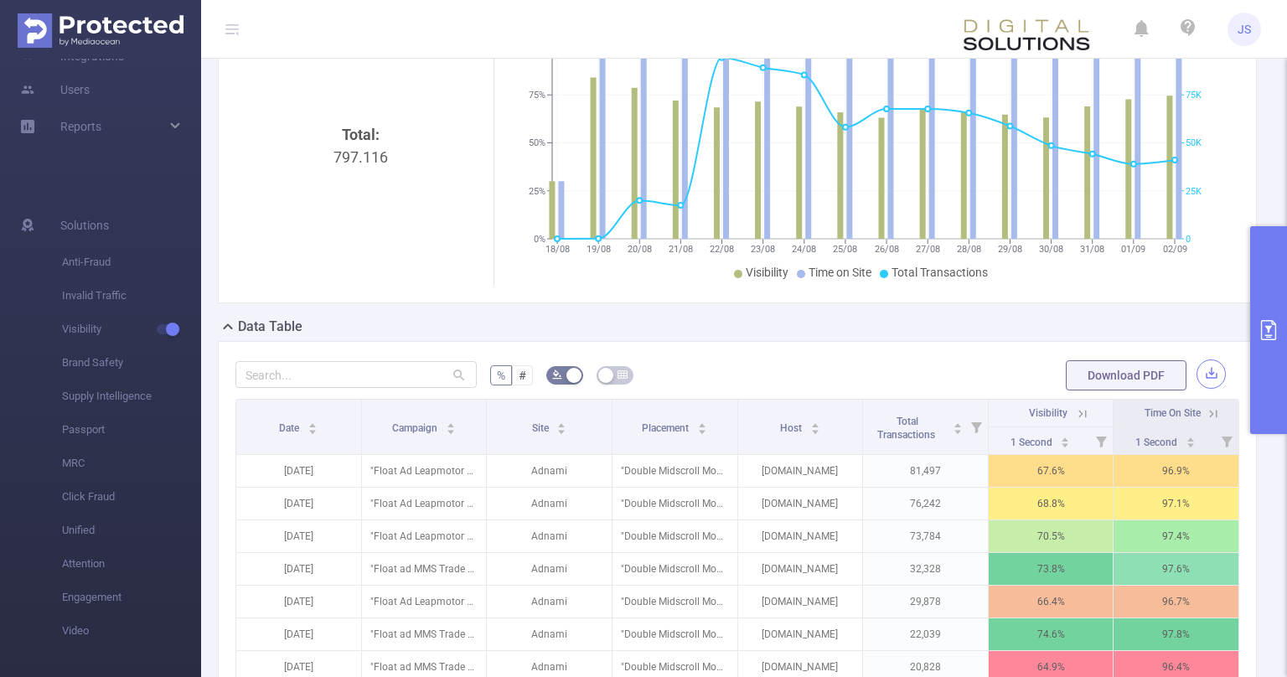
click at [1215, 375] on button "button" at bounding box center [1211, 374] width 29 height 29
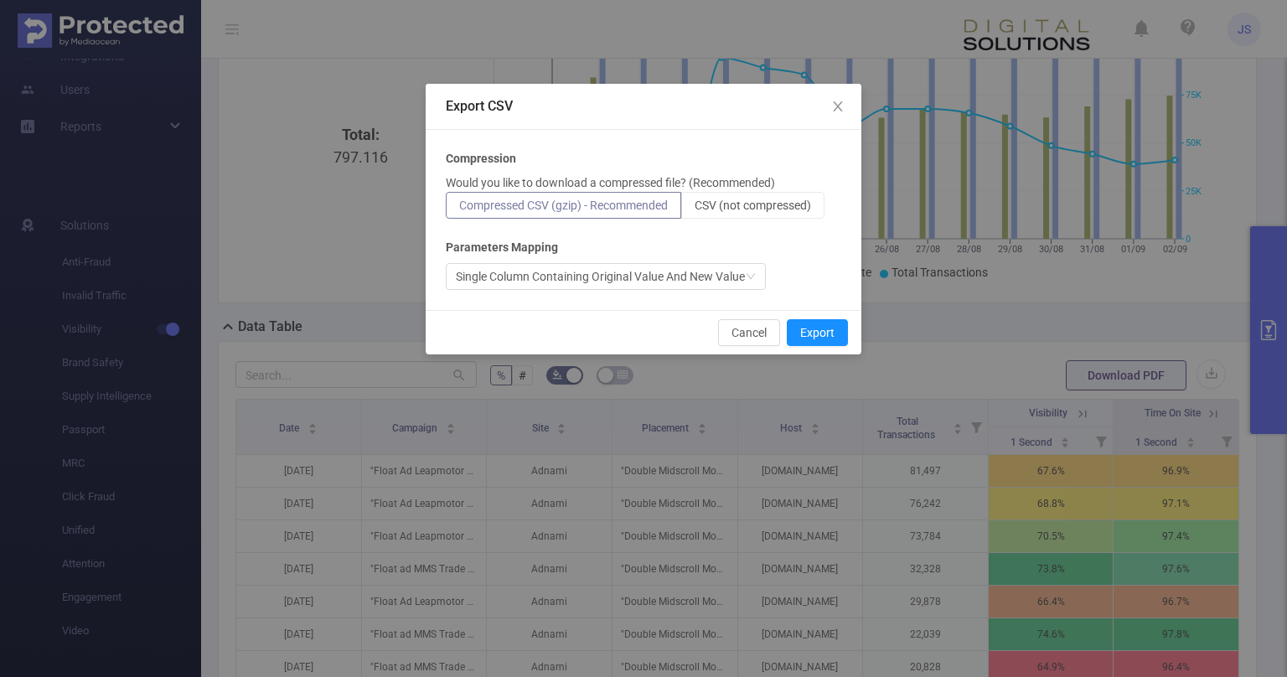
click at [744, 220] on div "Compression Would you like to download a compressed file? (Recommended) Compres…" at bounding box center [644, 220] width 396 height 140
click at [763, 205] on span "CSV (not compressed)" at bounding box center [753, 205] width 117 height 13
click at [695, 210] on input "CSV (not compressed)" at bounding box center [695, 210] width 0 height 0
radio input "true"
radio input "false"
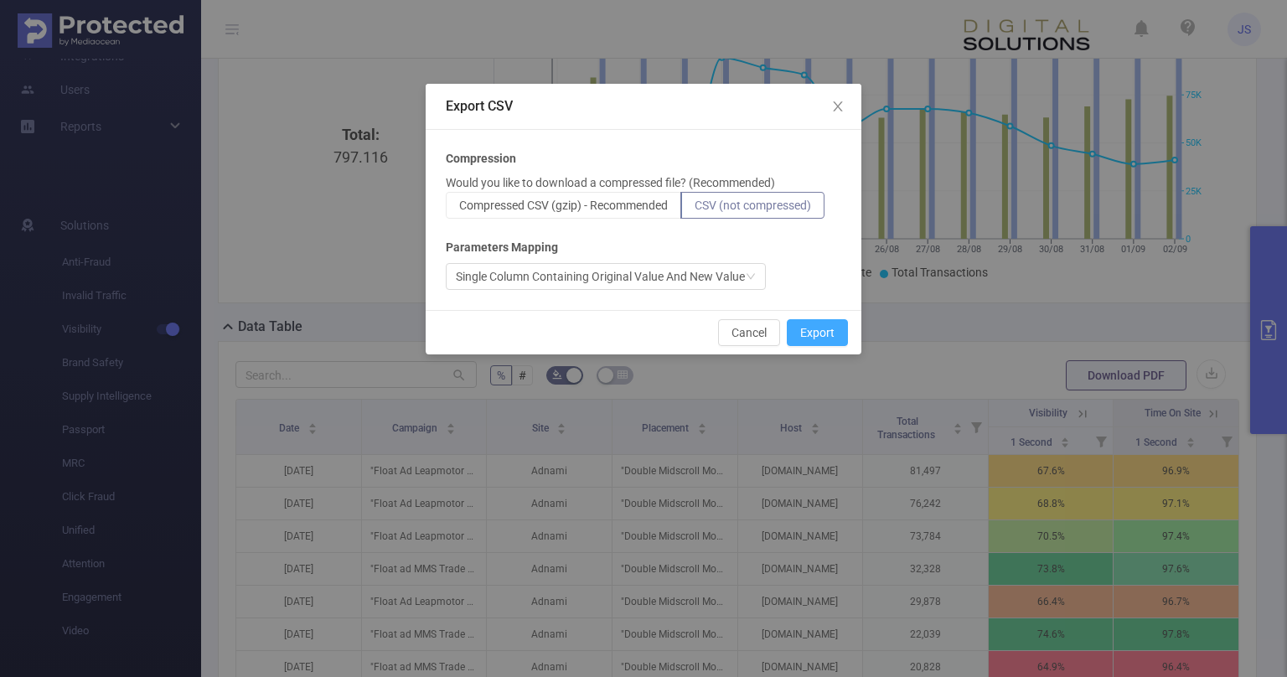
click at [820, 328] on button "Export" at bounding box center [817, 332] width 61 height 27
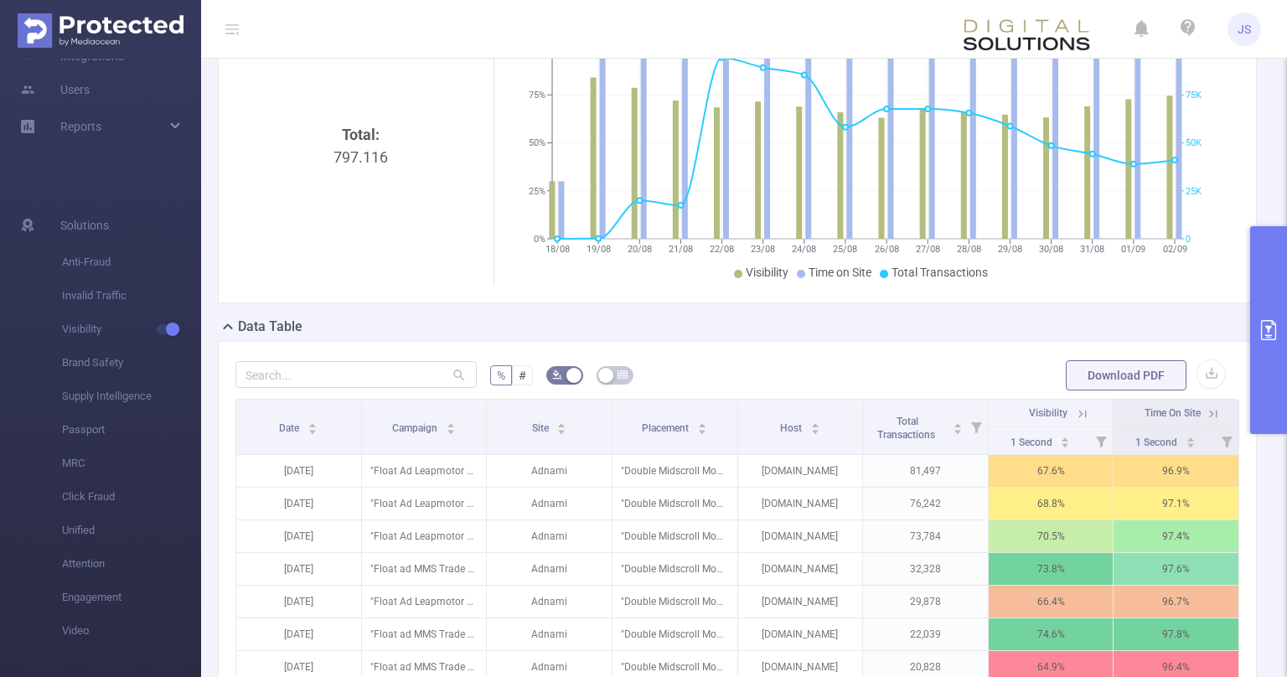
click at [372, 257] on div "Total: 797.116" at bounding box center [361, 264] width 238 height 282
